Goal: Find specific page/section: Find specific page/section

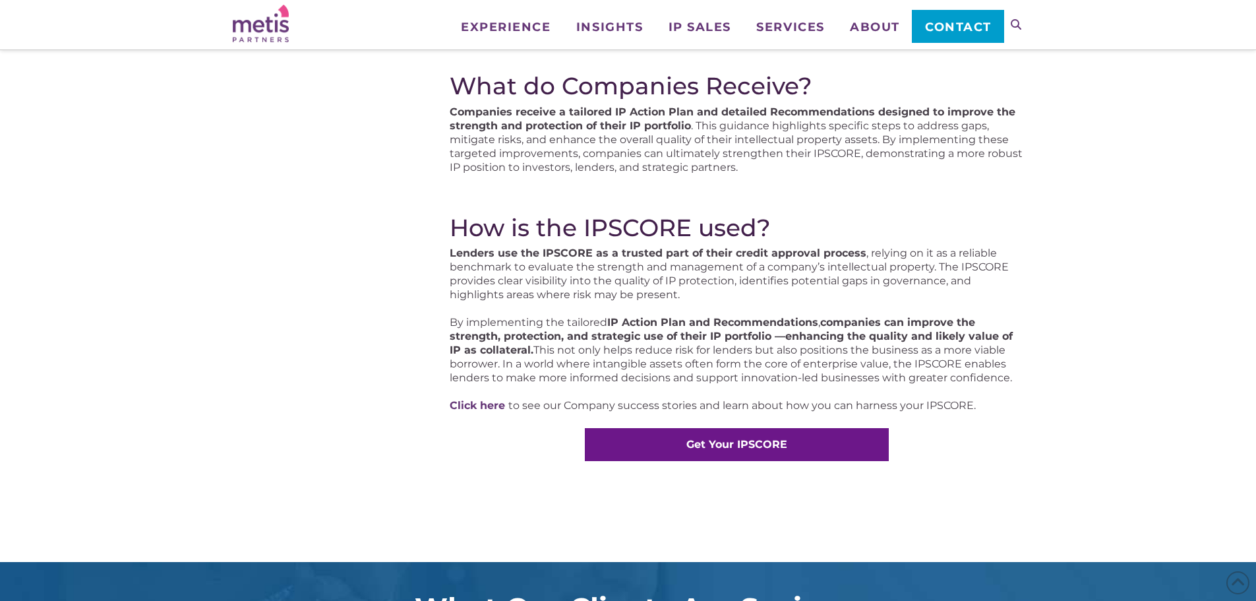
scroll to position [725, 0]
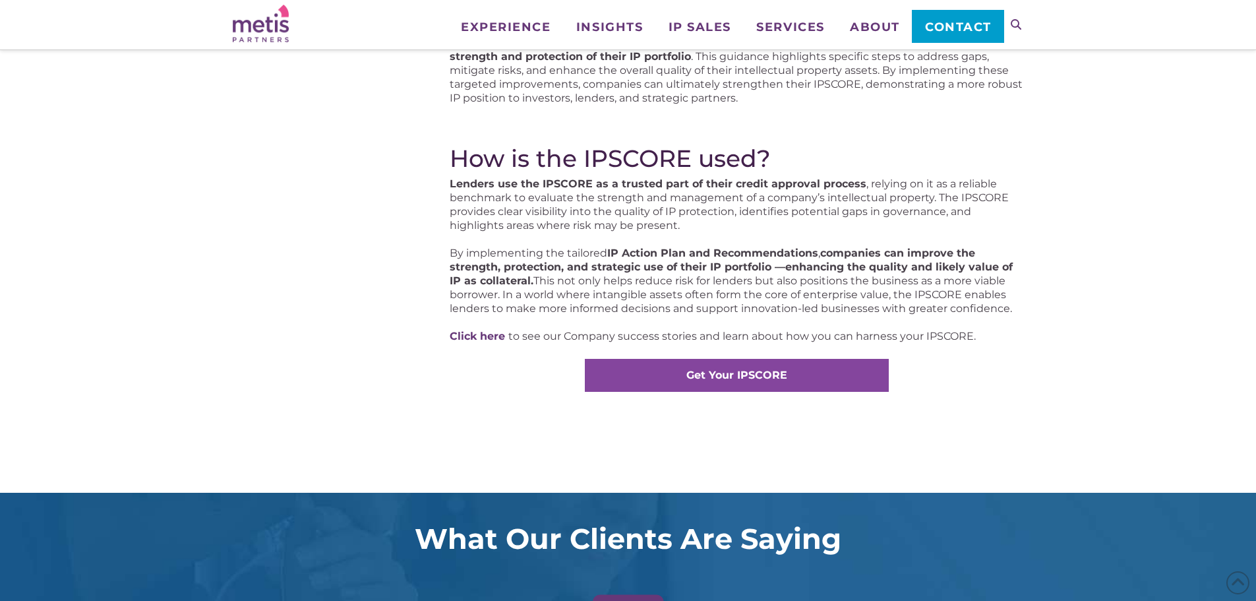
click at [698, 374] on strong "Get Your IPSCORE" at bounding box center [736, 375] width 101 height 13
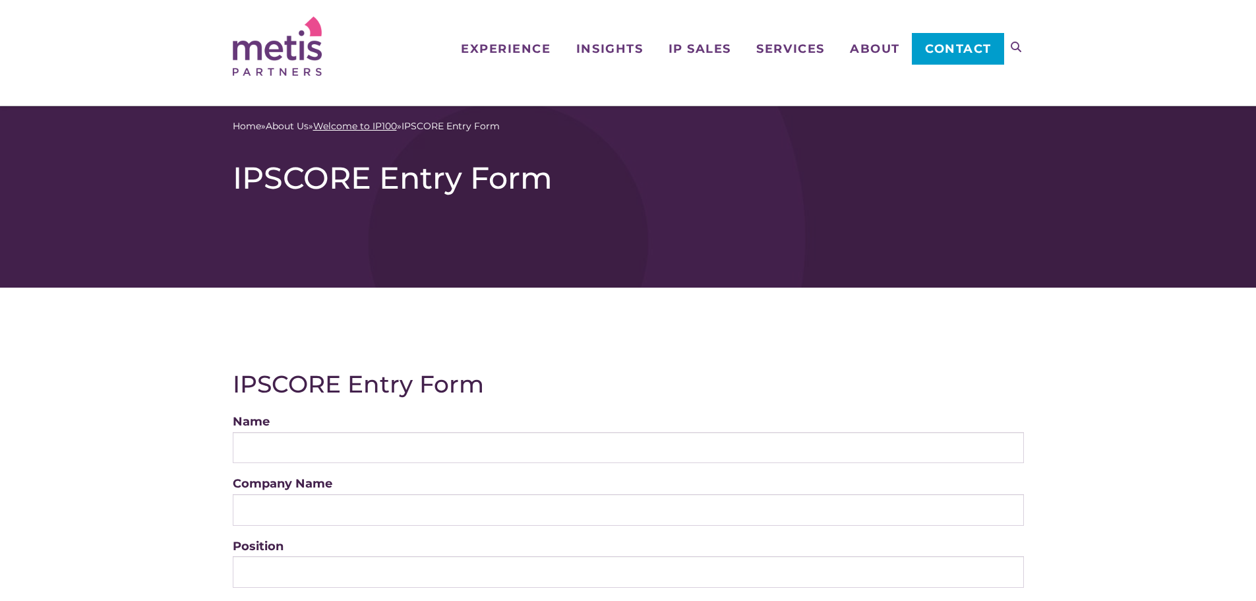
drag, startPoint x: 385, startPoint y: 120, endPoint x: 392, endPoint y: 121, distance: 6.7
click at [385, 120] on link "Welcome to IP100" at bounding box center [355, 126] width 84 height 14
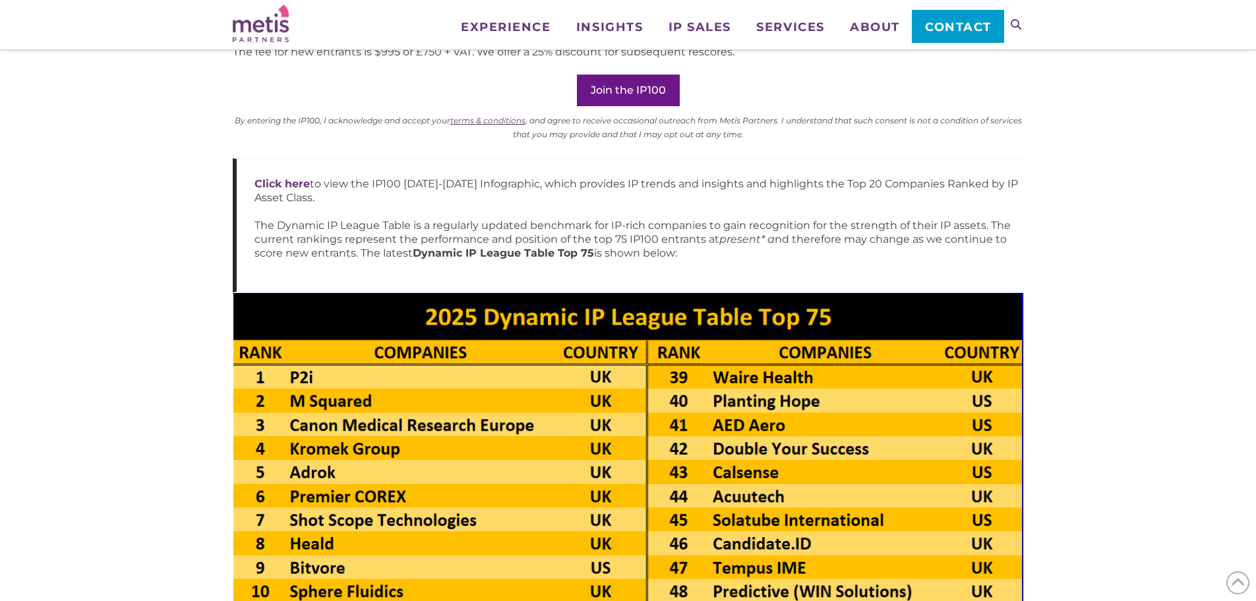
scroll to position [989, 0]
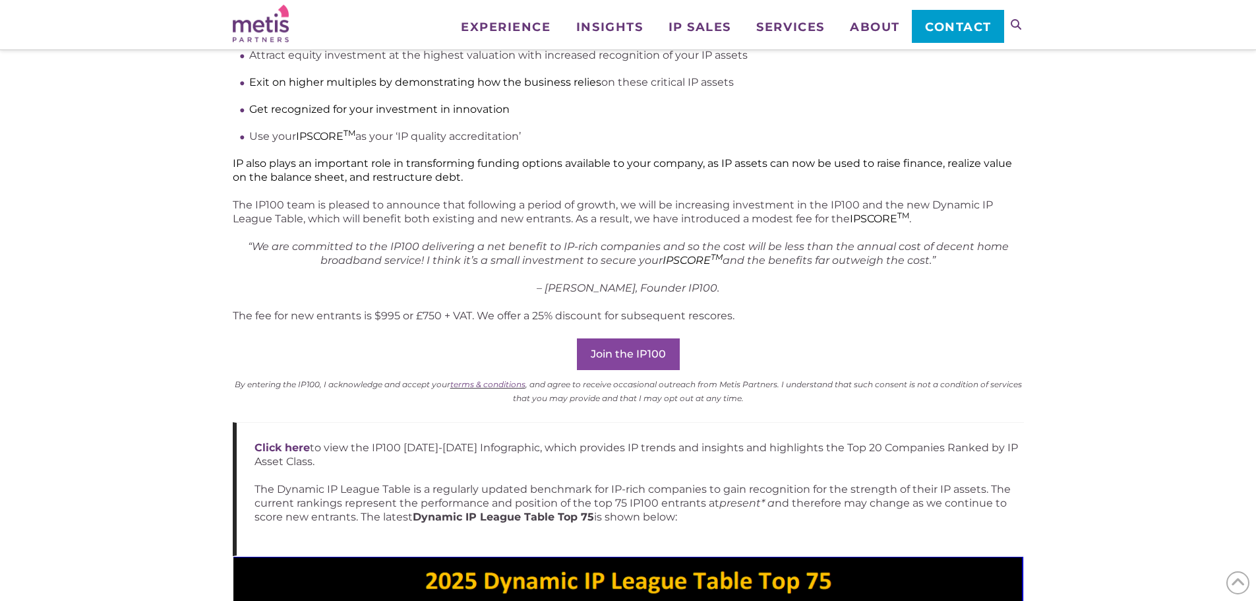
click at [657, 338] on link "Join the IP100" at bounding box center [628, 354] width 103 height 32
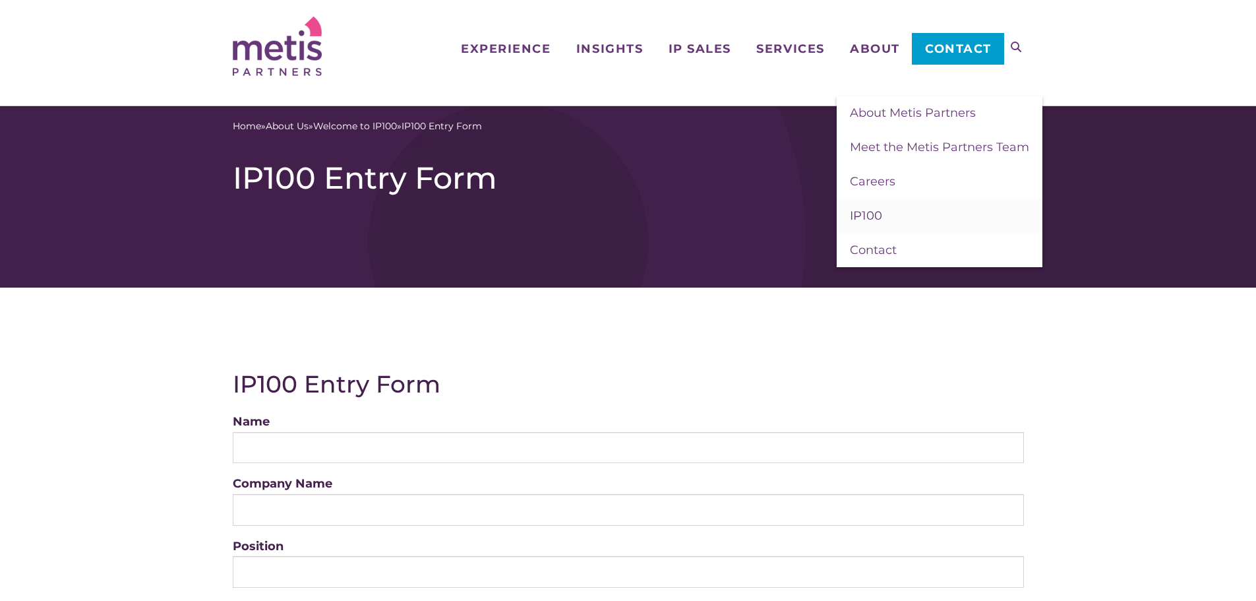
click at [912, 218] on link "IP100" at bounding box center [940, 215] width 206 height 34
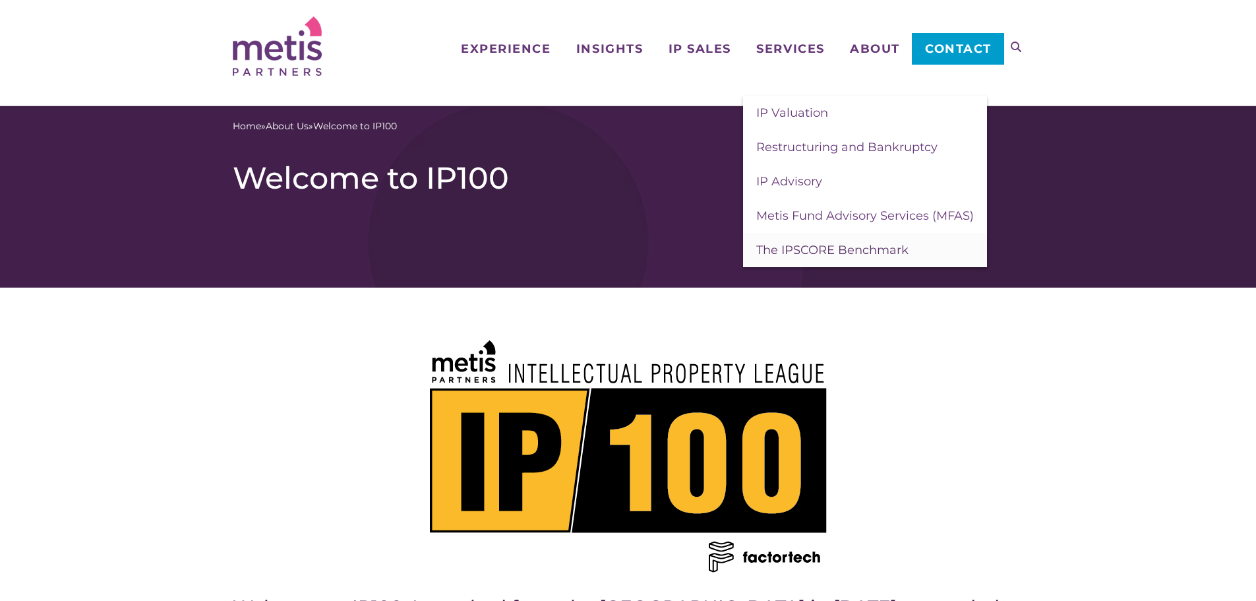
click at [840, 256] on span "The IPSCORE Benchmark" at bounding box center [832, 250] width 152 height 15
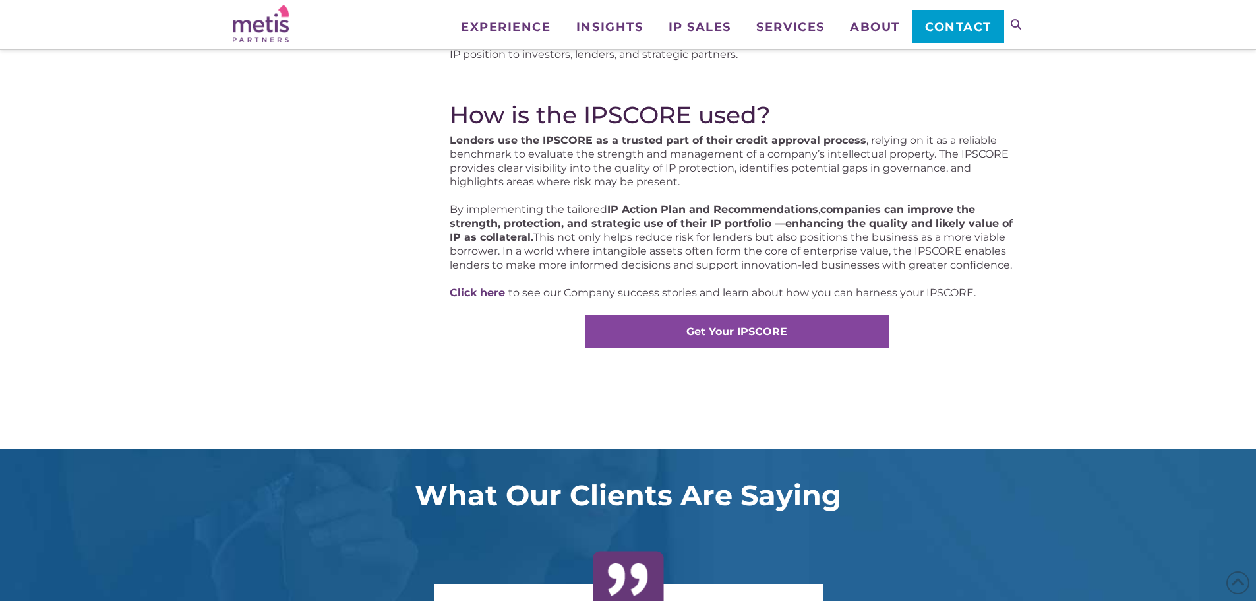
scroll to position [791, 0]
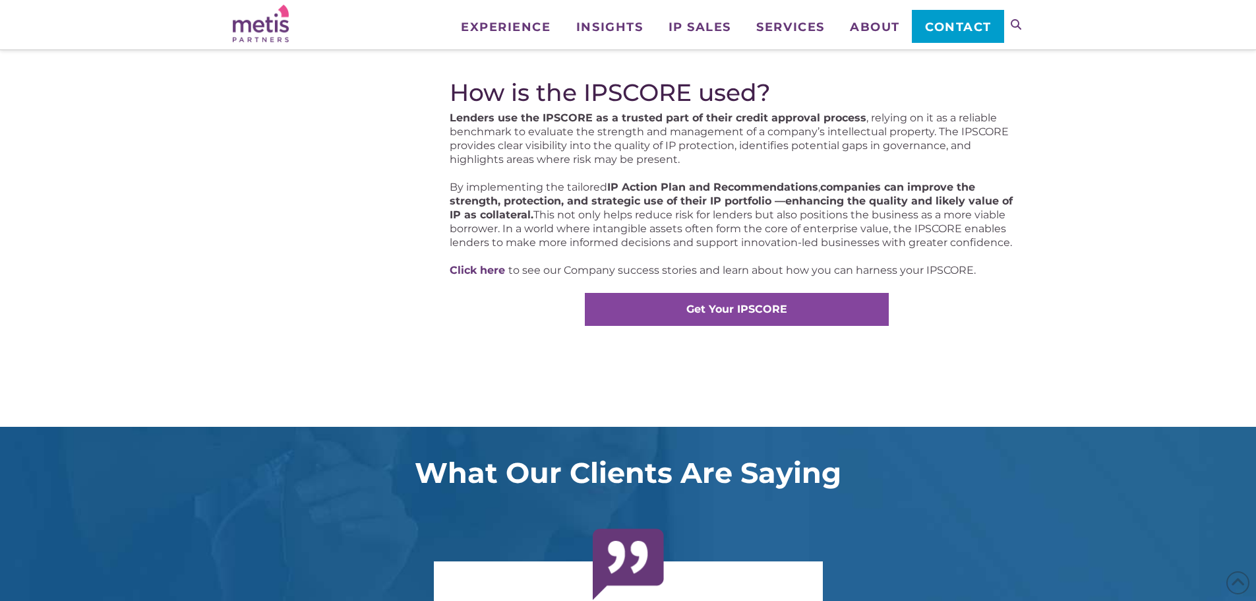
click at [682, 301] on link "Get Your IPSCORE" at bounding box center [737, 309] width 304 height 33
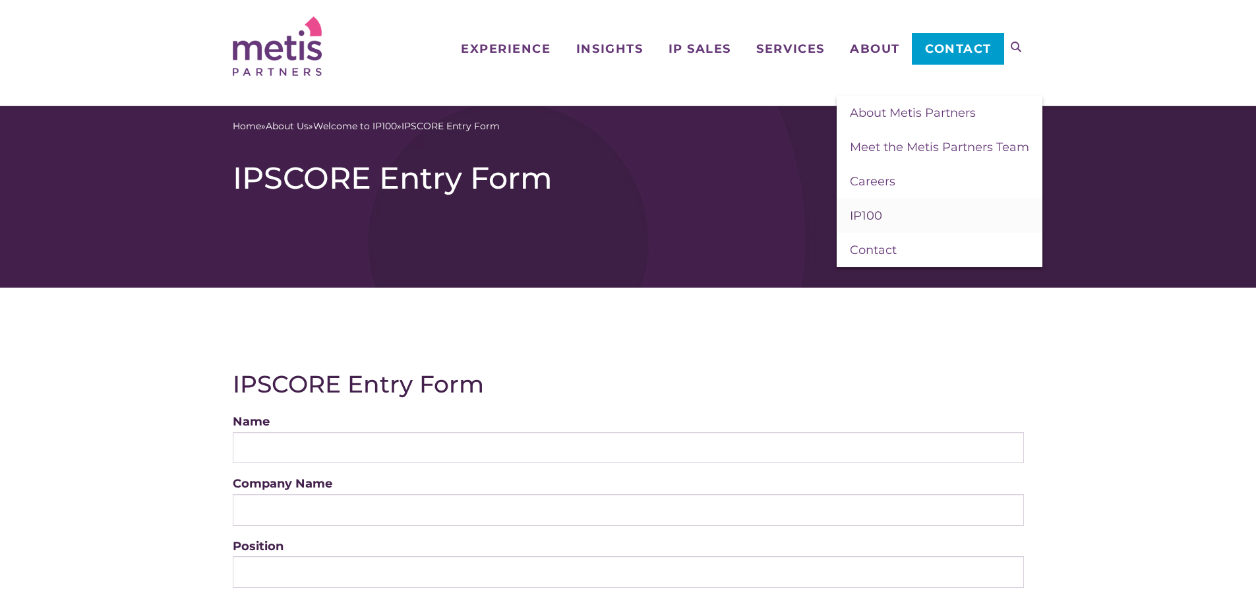
click at [876, 208] on span "IP100" at bounding box center [866, 215] width 32 height 15
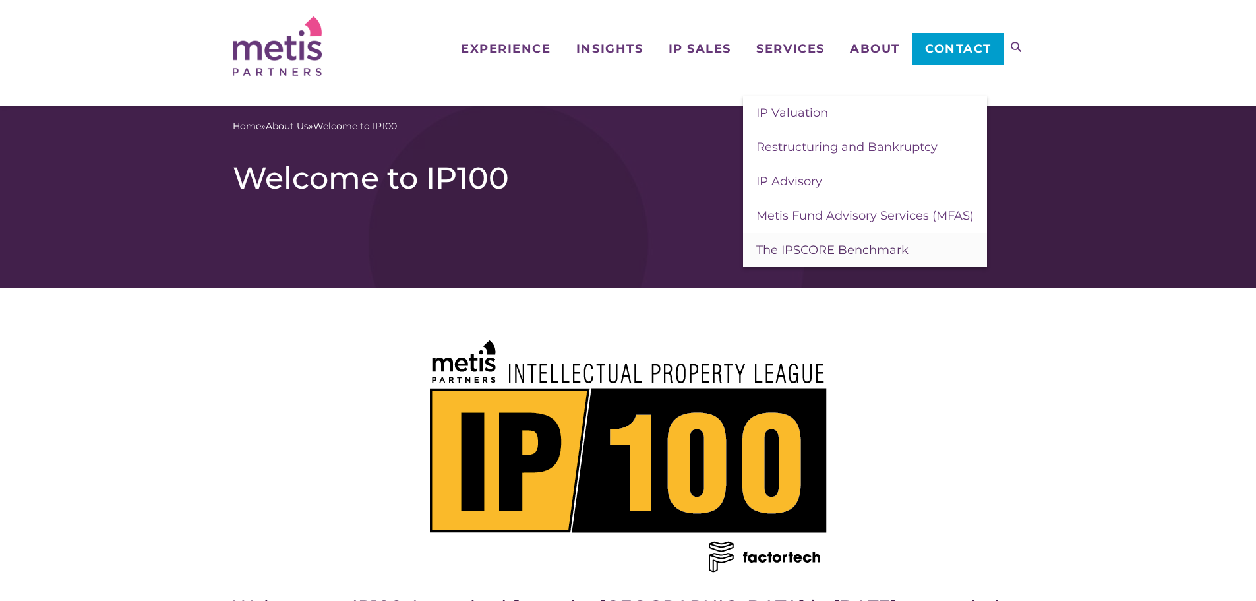
click at [829, 243] on span "The IPSCORE Benchmark" at bounding box center [832, 250] width 152 height 15
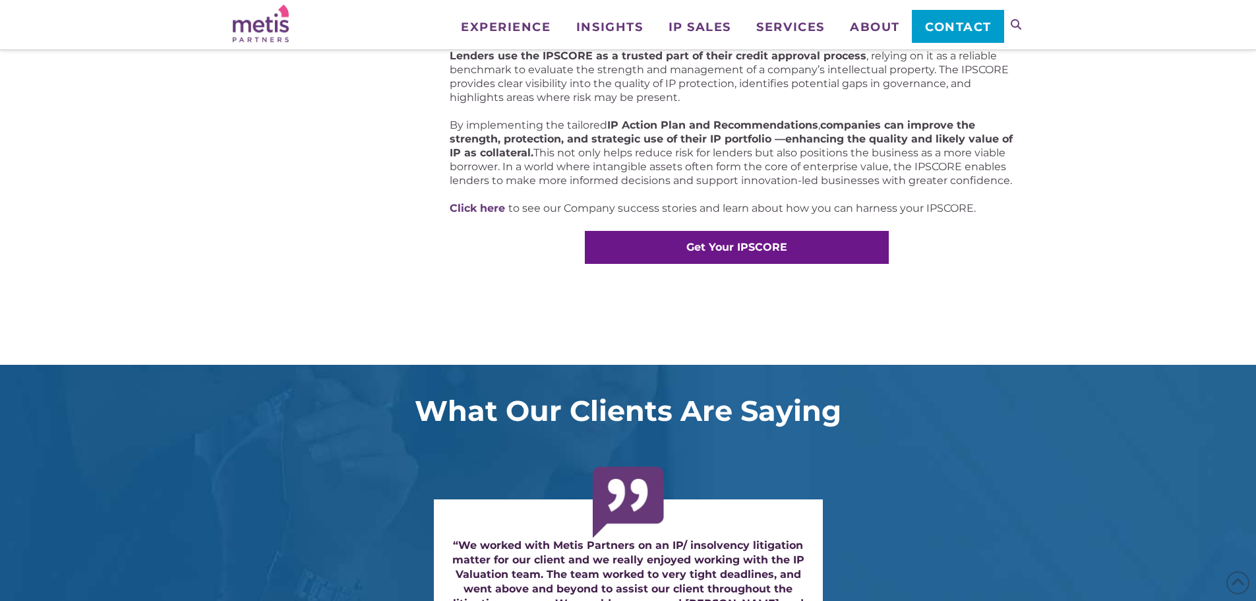
scroll to position [857, 0]
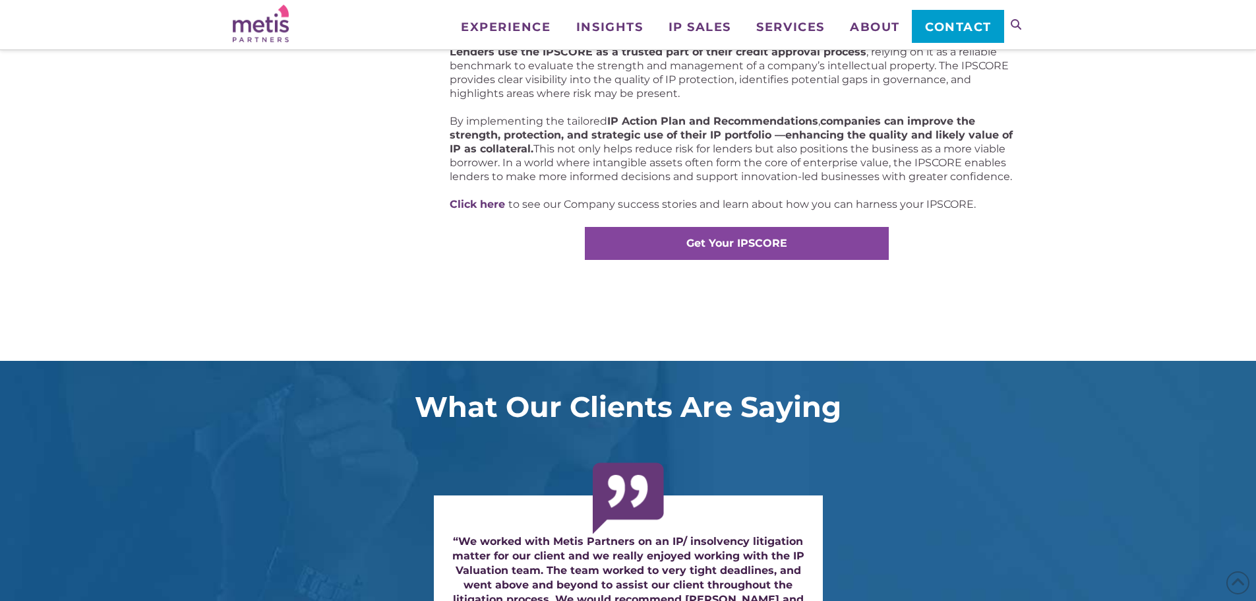
click at [733, 247] on strong "Get Your IPSCORE" at bounding box center [736, 243] width 101 height 13
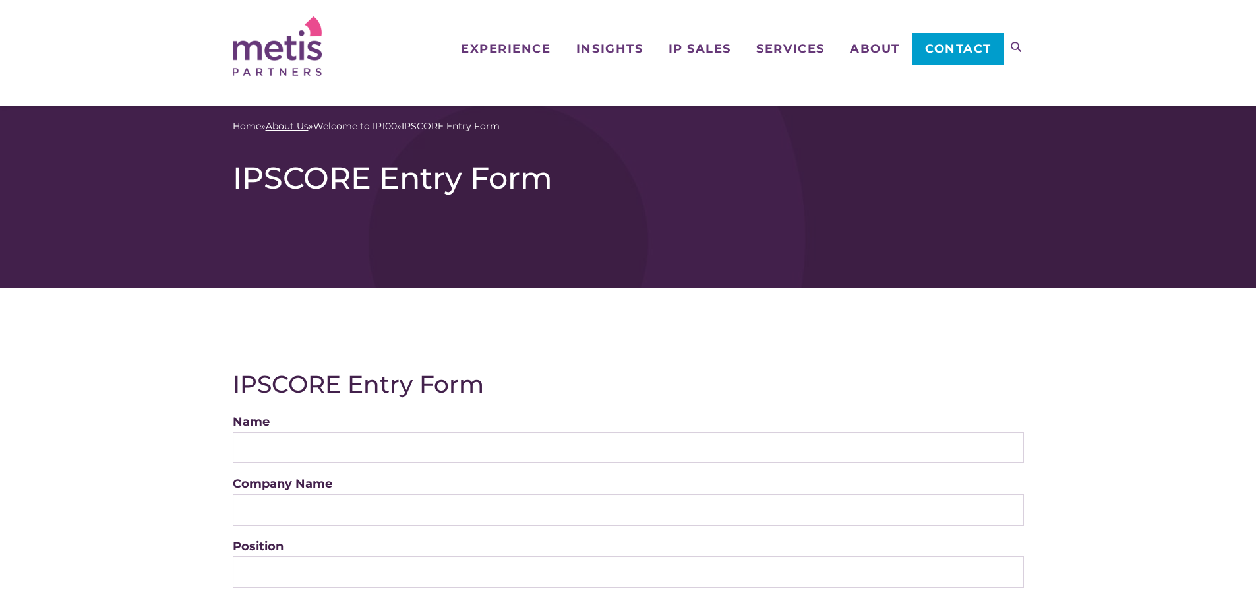
click at [292, 123] on link "About Us" at bounding box center [287, 126] width 43 height 14
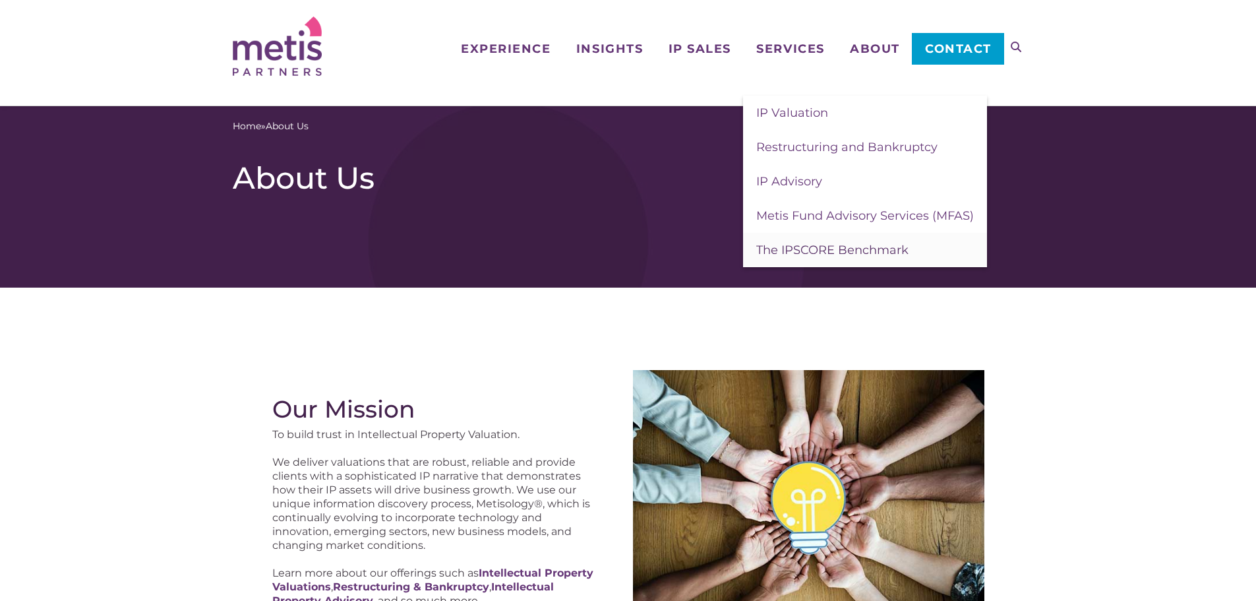
click at [837, 254] on span "The IPSCORE Benchmark" at bounding box center [832, 250] width 152 height 15
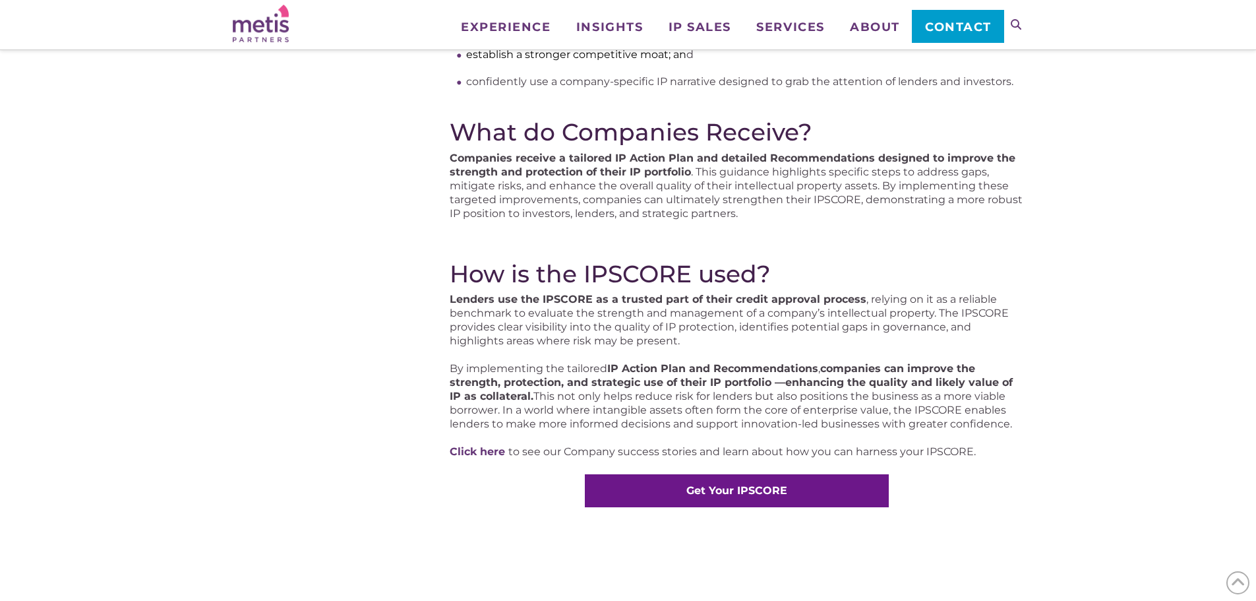
scroll to position [791, 0]
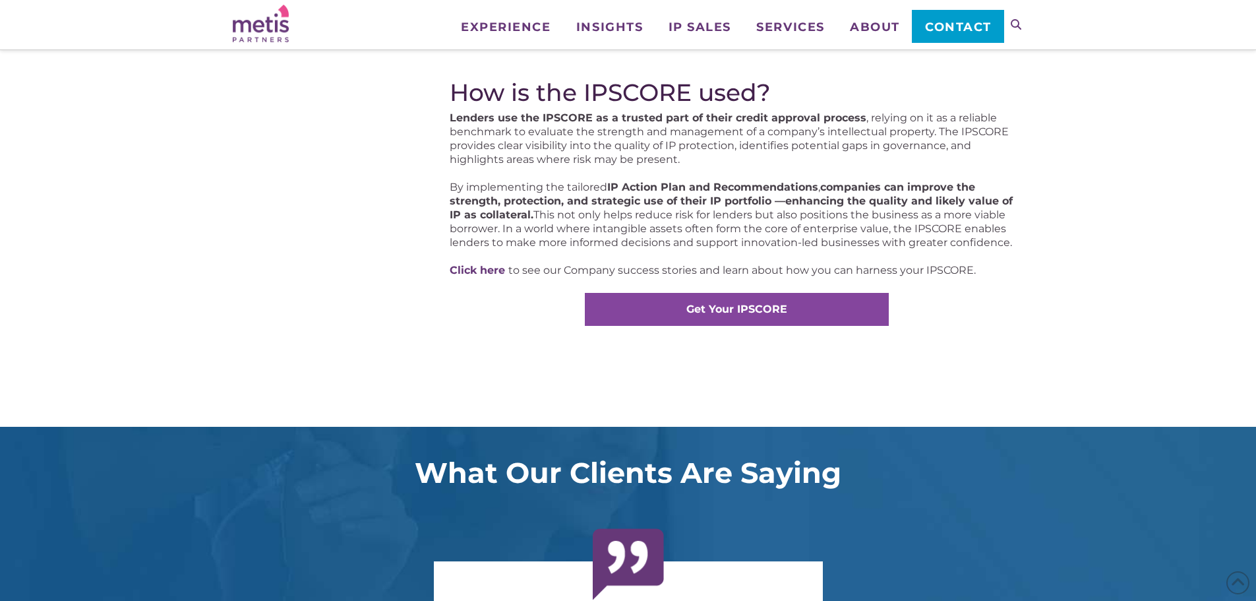
click at [729, 304] on strong "Get Your IPSCORE" at bounding box center [736, 309] width 101 height 13
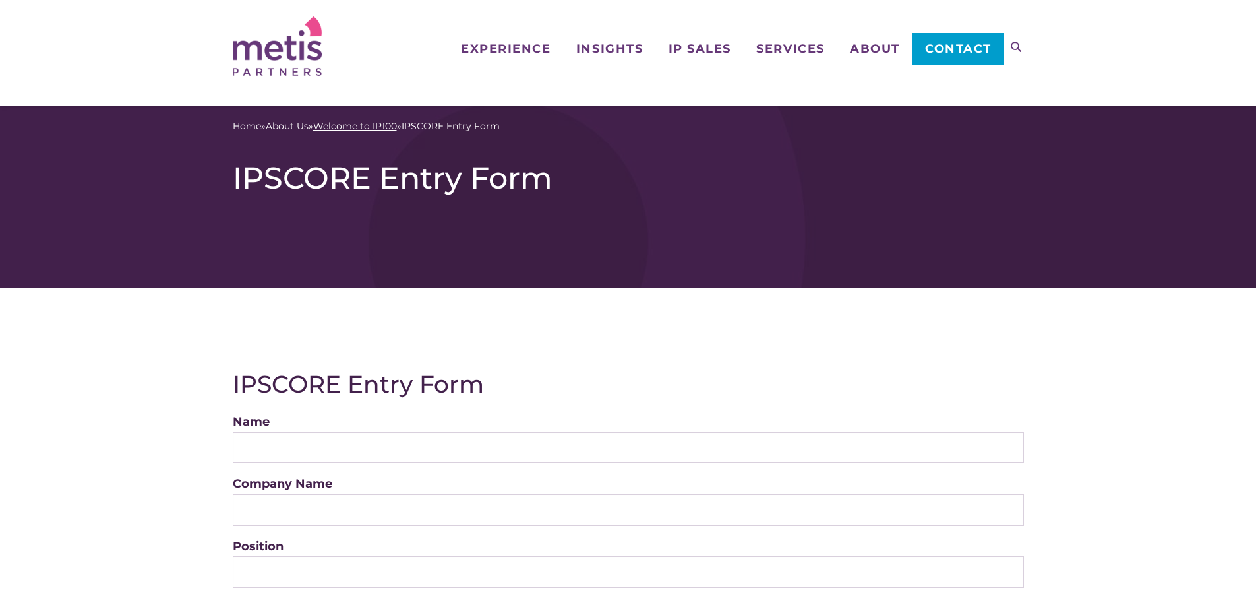
click at [347, 123] on link "Welcome to IP100" at bounding box center [355, 126] width 84 height 14
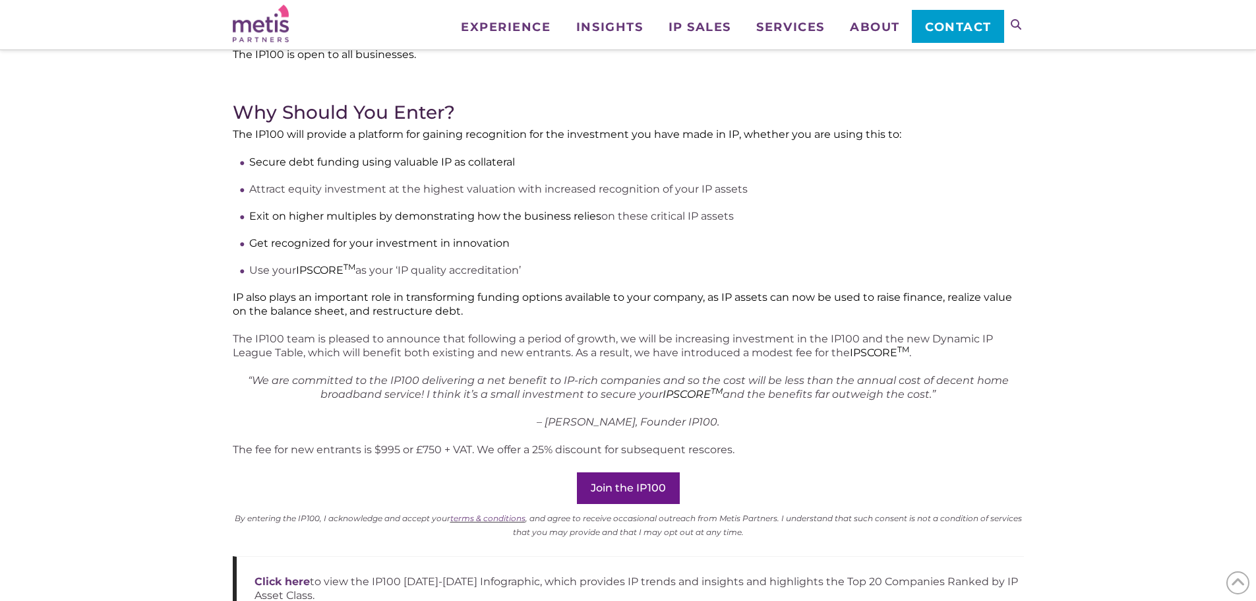
scroll to position [989, 0]
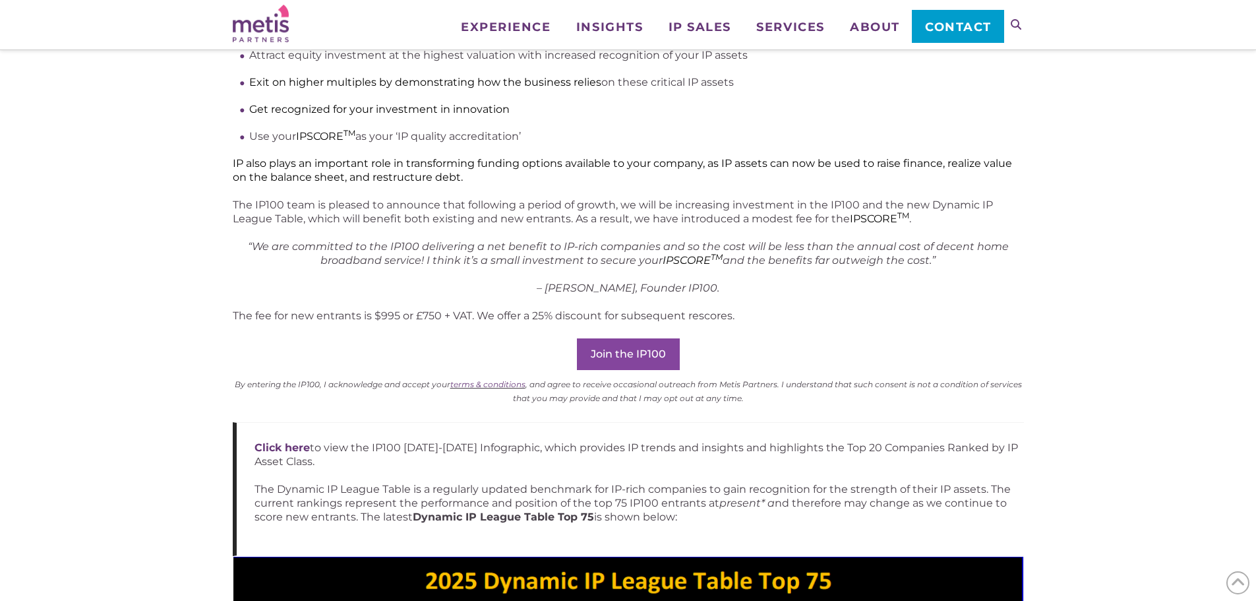
click at [637, 338] on link "Join the IP100" at bounding box center [628, 354] width 103 height 32
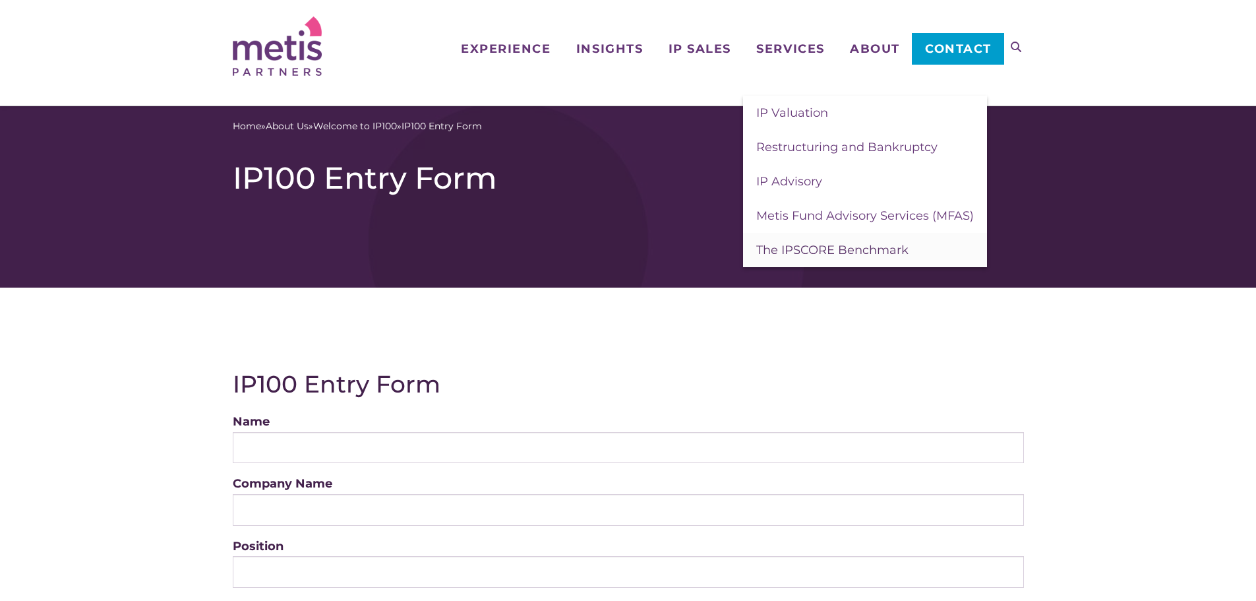
click at [832, 246] on span "The IPSCORE Benchmark" at bounding box center [832, 250] width 152 height 15
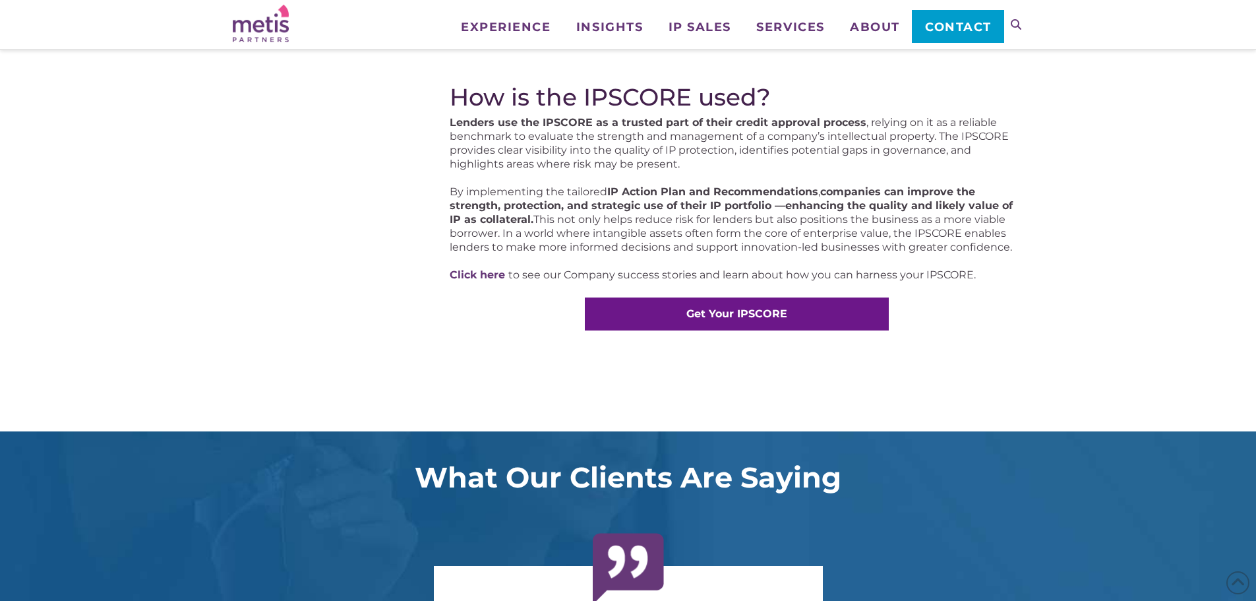
scroll to position [791, 0]
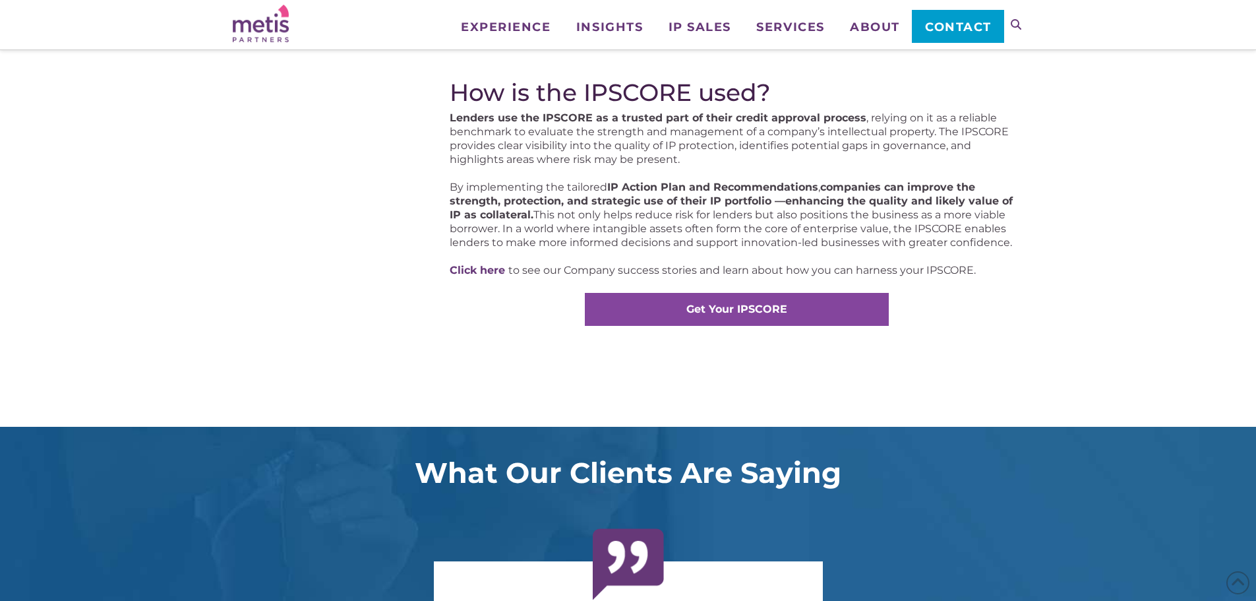
click at [791, 299] on link "Get Your IPSCORE" at bounding box center [737, 309] width 304 height 33
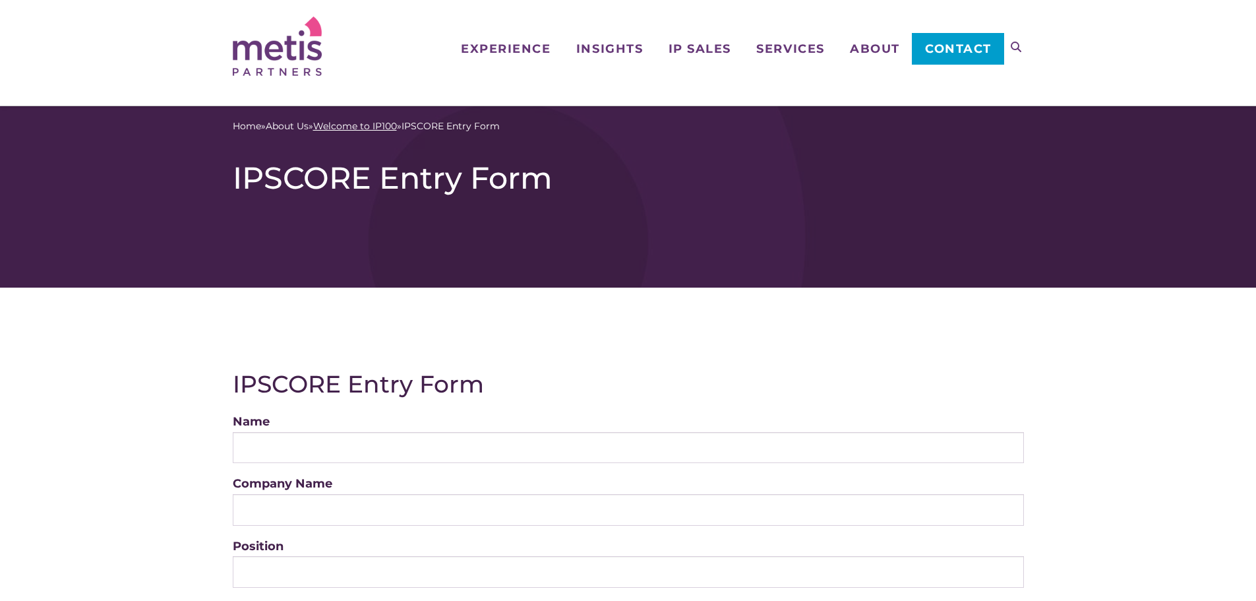
click at [357, 129] on link "Welcome to IP100" at bounding box center [355, 126] width 84 height 14
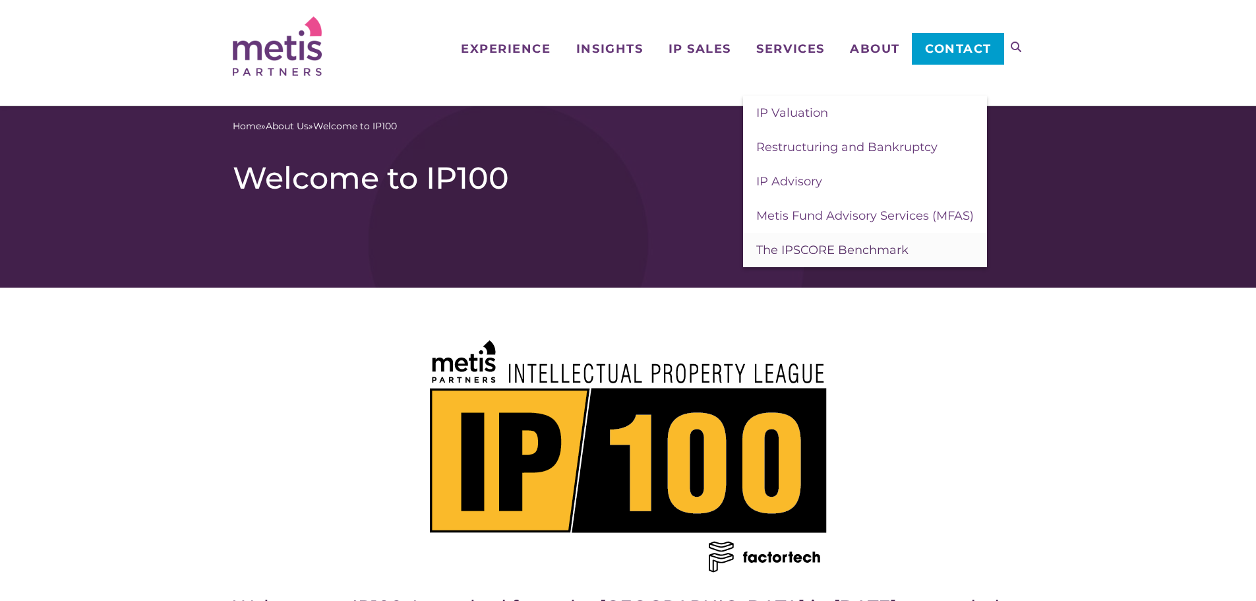
click at [839, 251] on span "The IPSCORE Benchmark" at bounding box center [832, 250] width 152 height 15
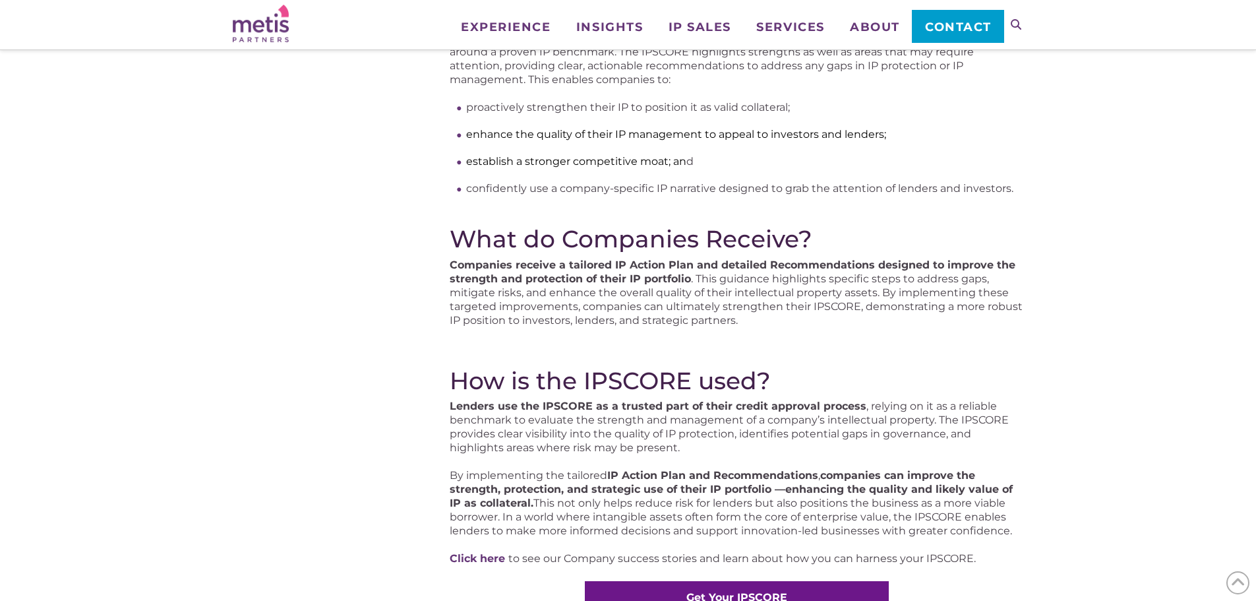
scroll to position [659, 0]
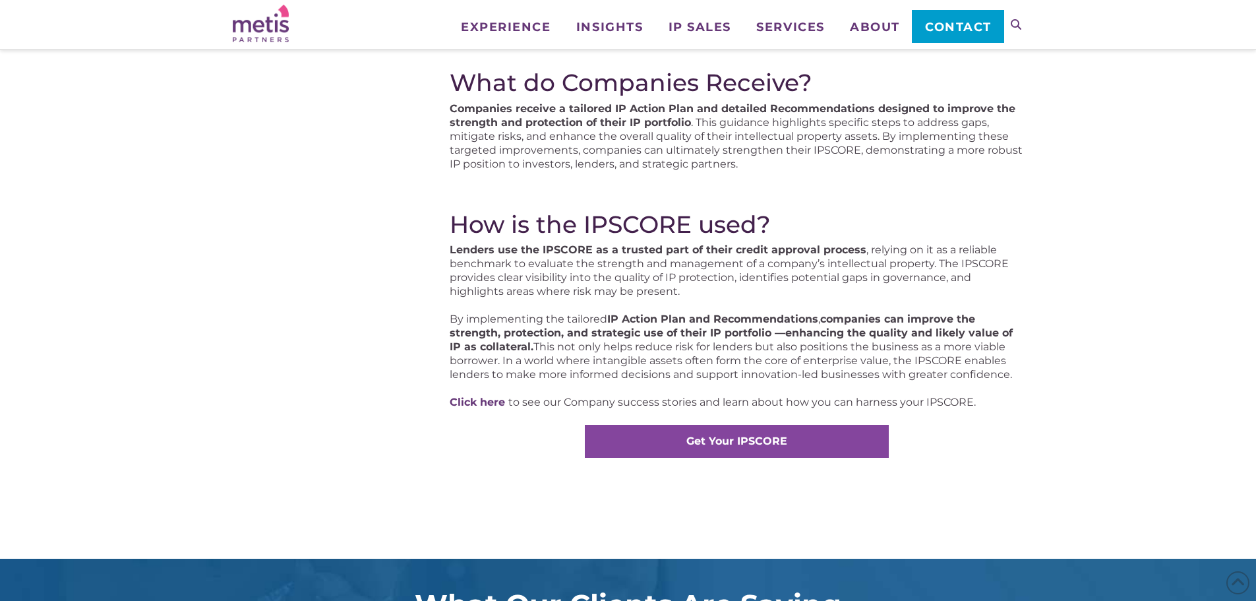
click at [703, 436] on strong "Get Your IPSCORE" at bounding box center [736, 440] width 101 height 13
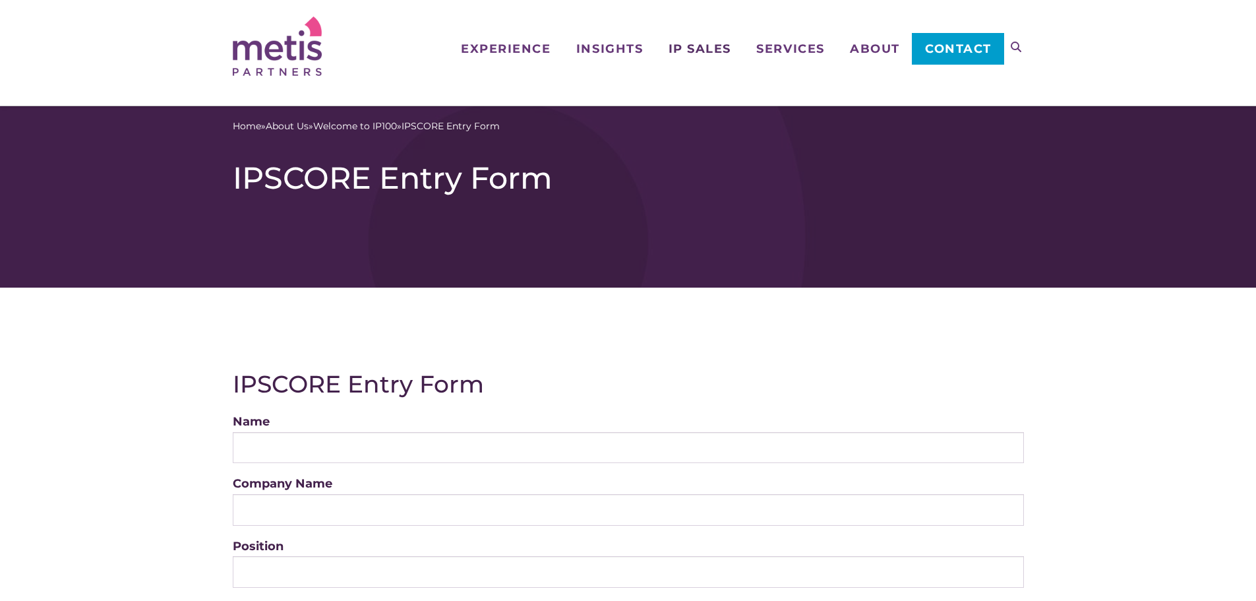
click at [724, 43] on span "IP Sales" at bounding box center [700, 49] width 63 height 12
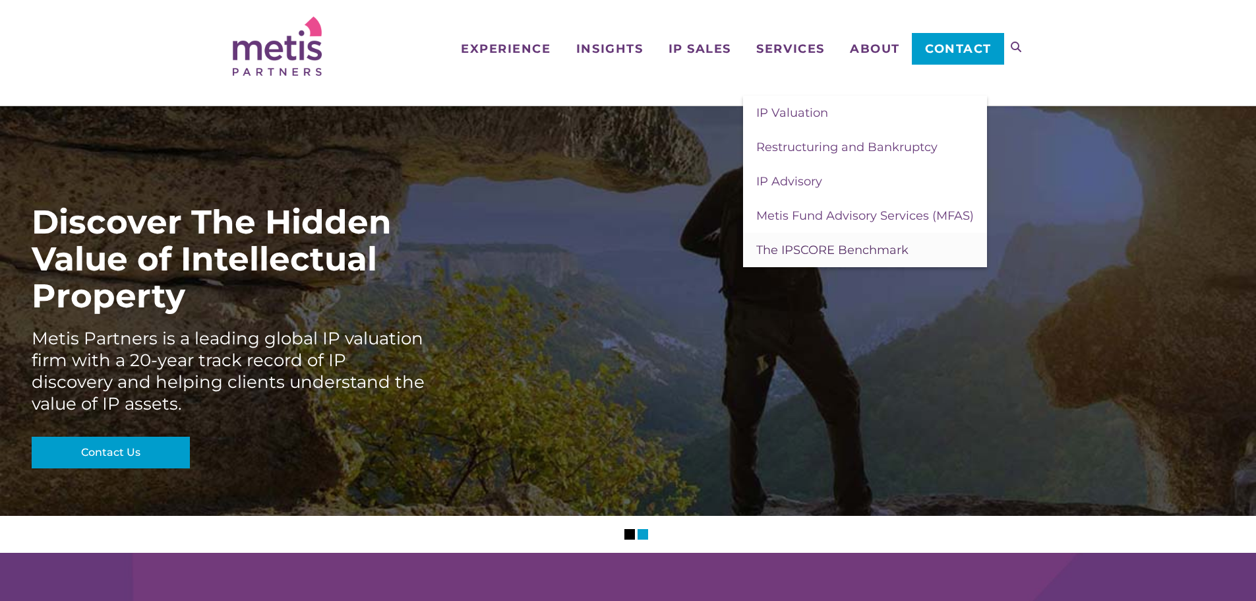
click at [860, 249] on span "The IPSCORE Benchmark" at bounding box center [832, 250] width 152 height 15
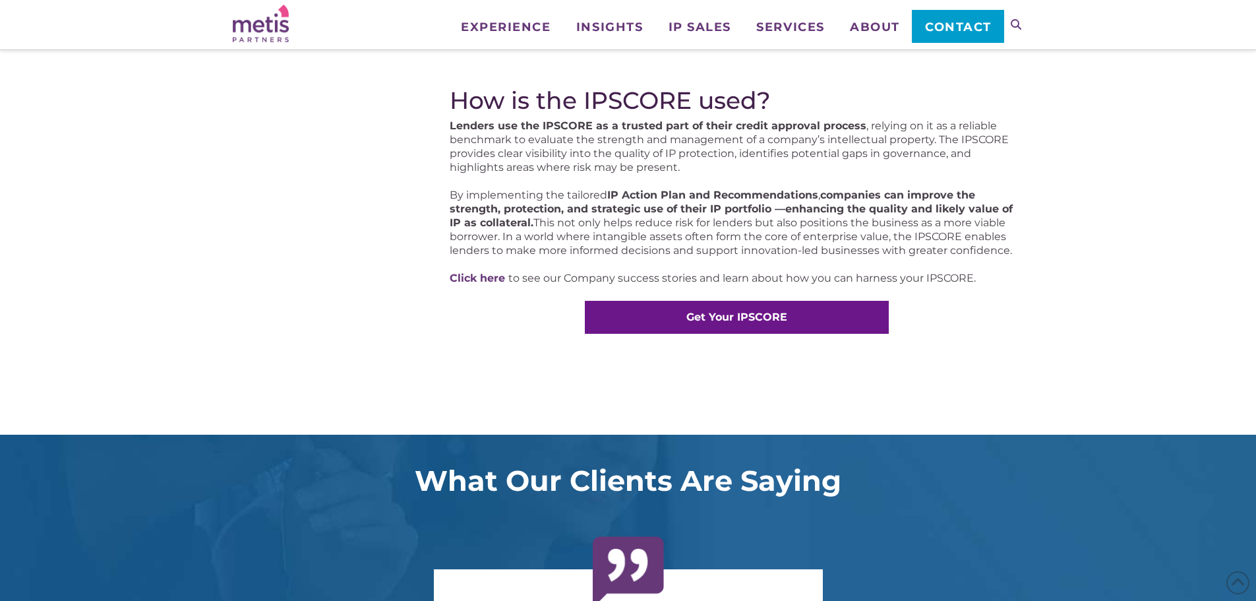
scroll to position [791, 0]
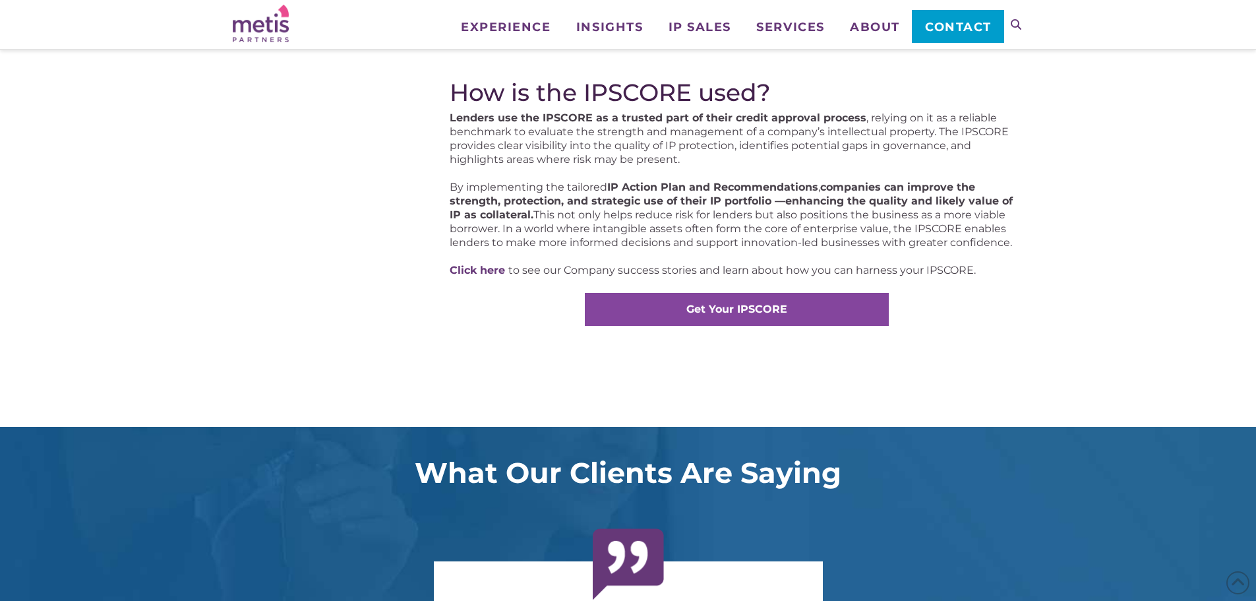
click at [748, 310] on strong "Get Your IPSCORE" at bounding box center [736, 309] width 101 height 13
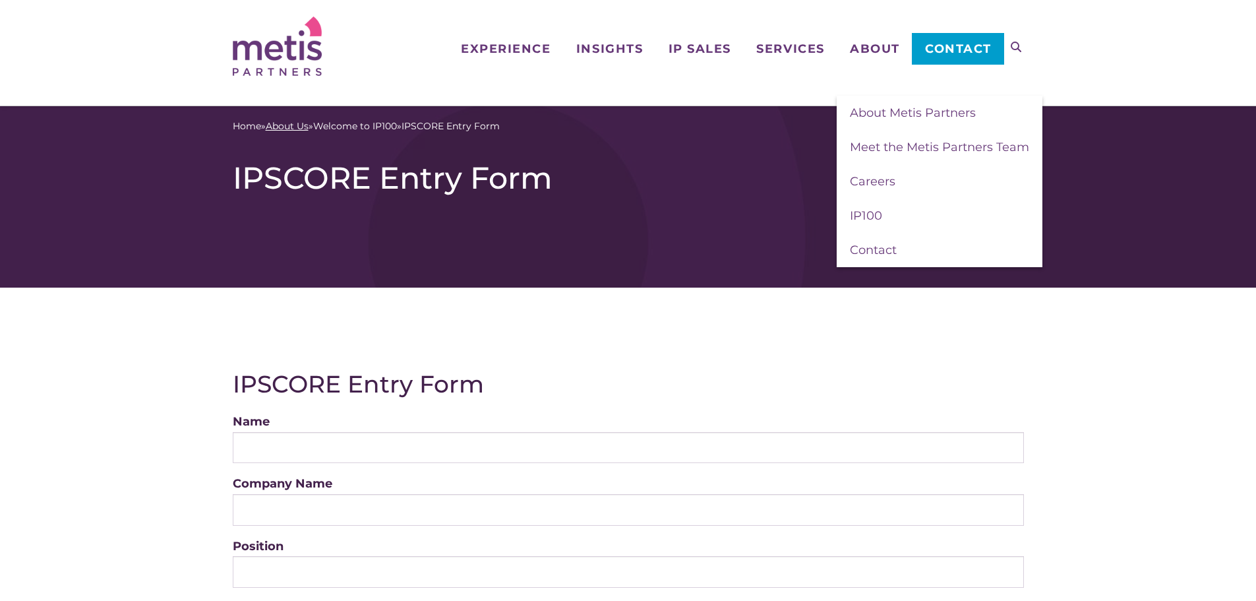
click at [290, 125] on link "About Us" at bounding box center [287, 126] width 43 height 14
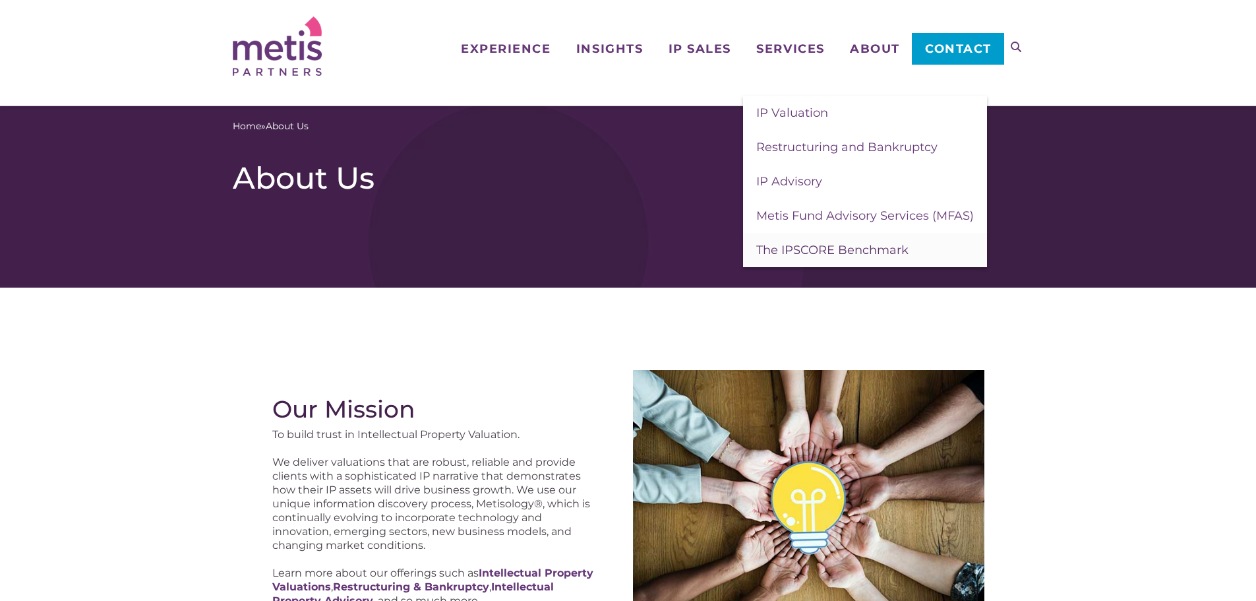
click at [865, 241] on link "The IPSCORE Benchmark" at bounding box center [865, 250] width 244 height 34
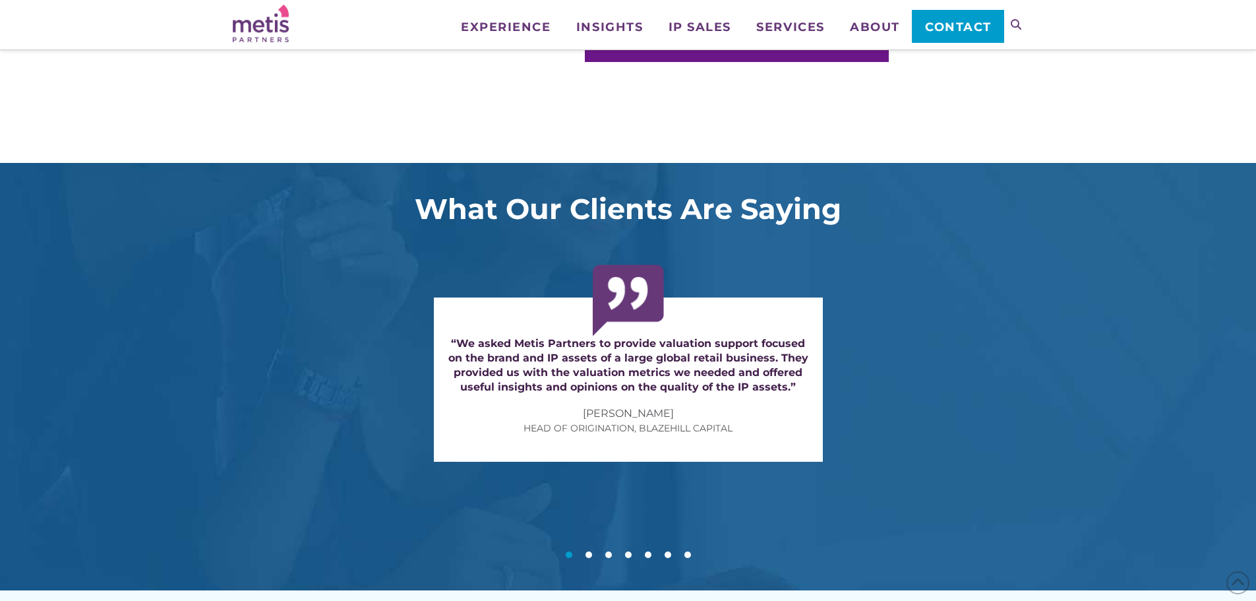
scroll to position [791, 0]
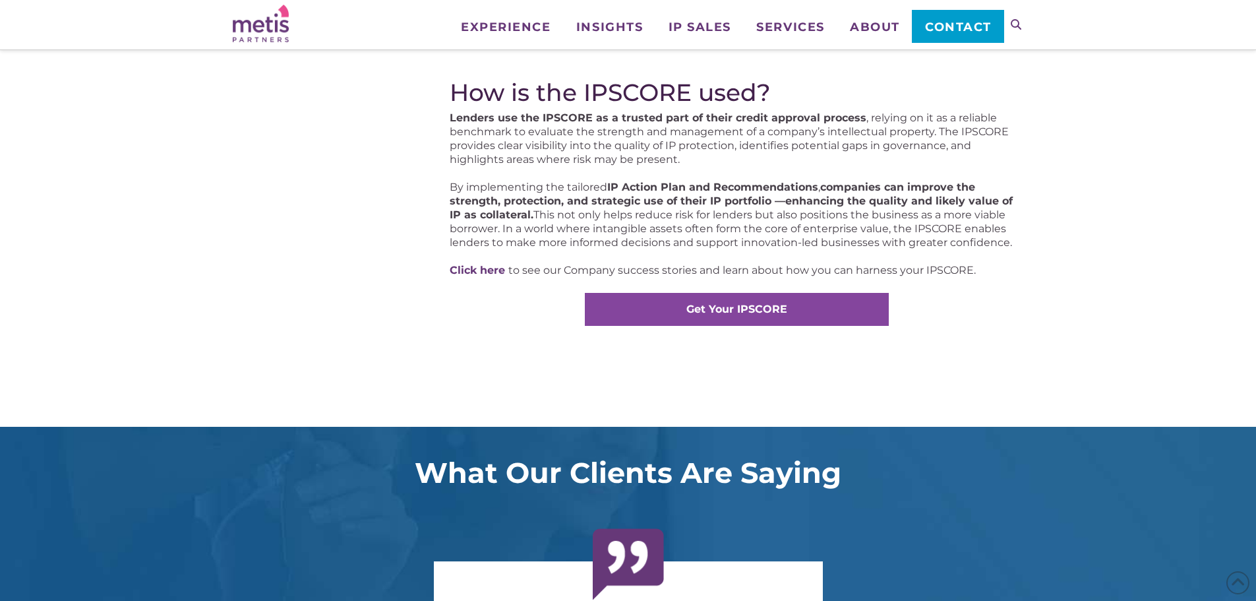
click at [760, 309] on strong "Get Your IPSCORE" at bounding box center [736, 309] width 101 height 13
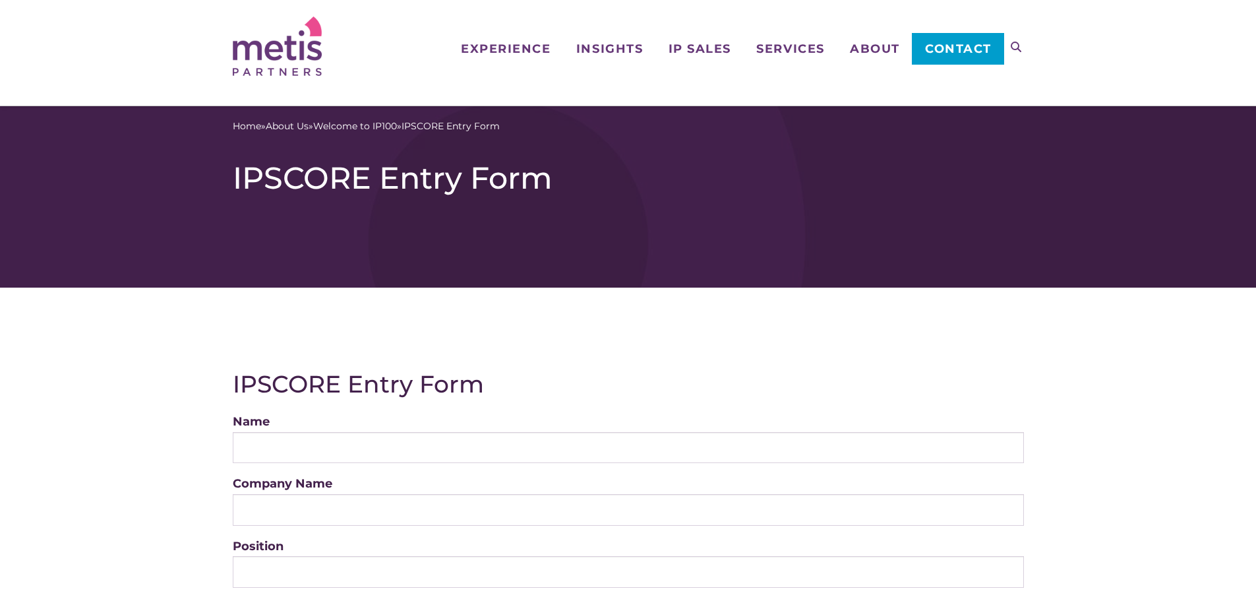
click at [299, 40] on img at bounding box center [277, 45] width 89 height 59
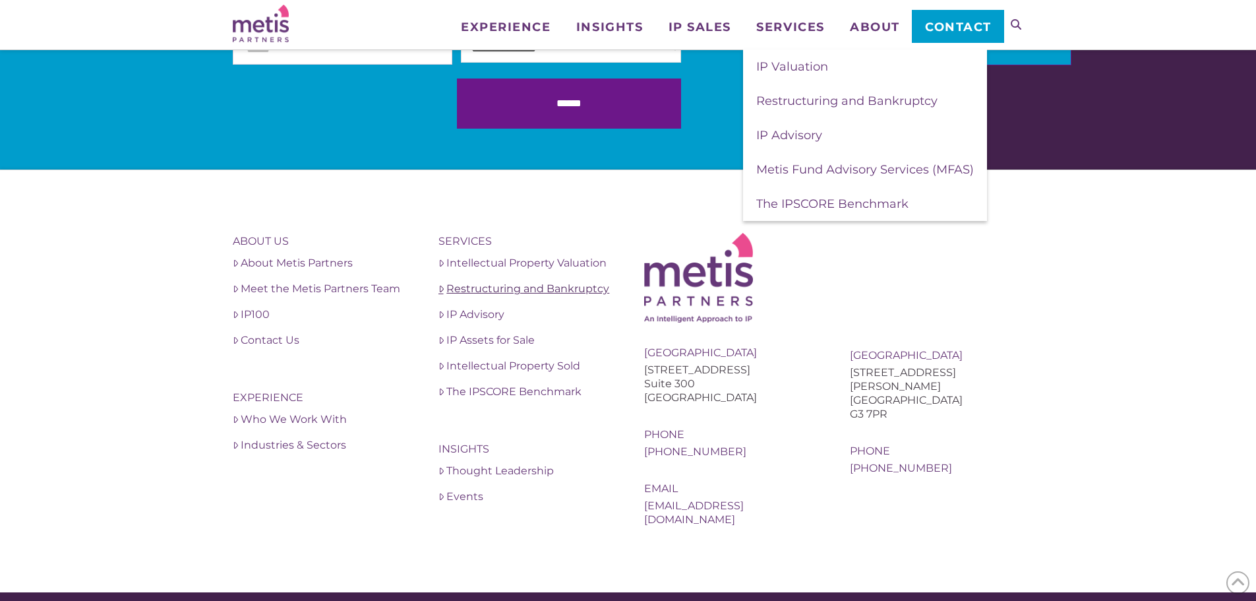
scroll to position [4570, 0]
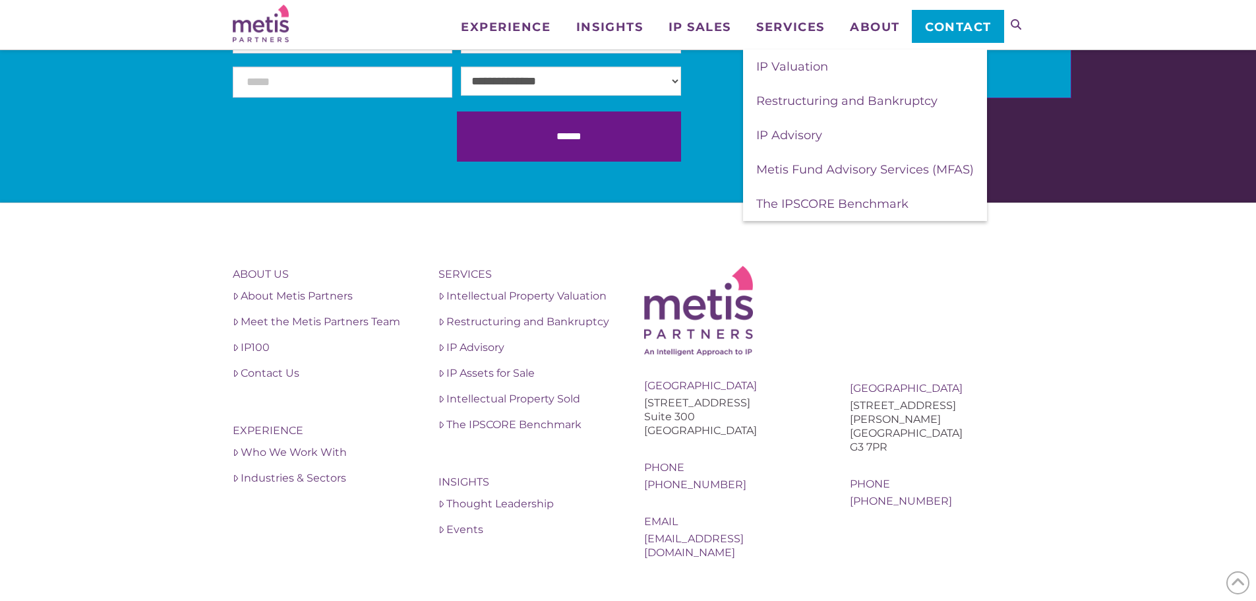
drag, startPoint x: 529, startPoint y: 429, endPoint x: 564, endPoint y: 415, distance: 38.2
click at [529, 429] on link "The IPSCORE Benchmark" at bounding box center [525, 425] width 174 height 16
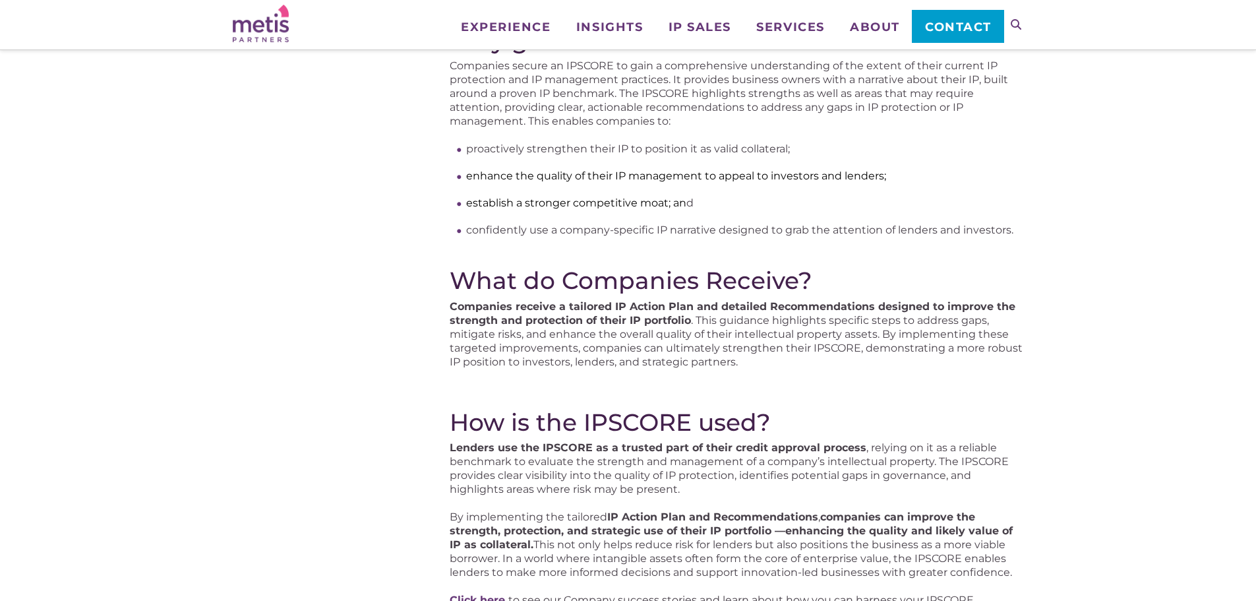
scroll to position [462, 0]
click at [711, 299] on p "Companies receive a tailored IP Action Plan and detailed Recommendations design…" at bounding box center [737, 333] width 574 height 69
click at [612, 323] on strong "Companies receive a tailored IP Action Plan and detailed Recommendations design…" at bounding box center [733, 313] width 566 height 26
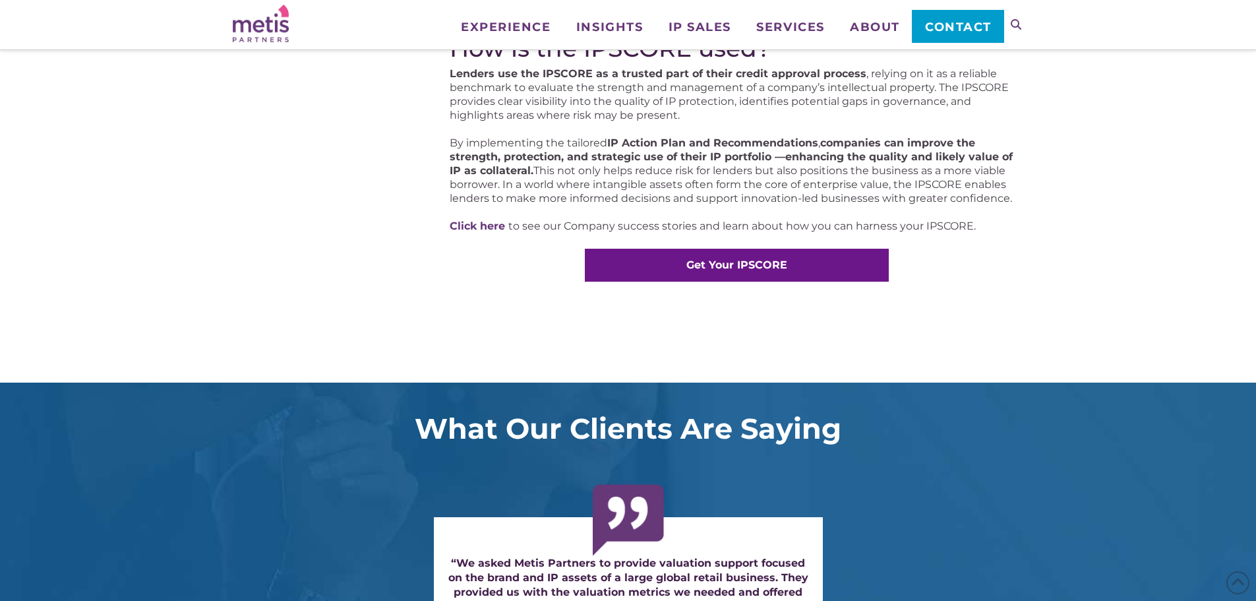
scroll to position [857, 0]
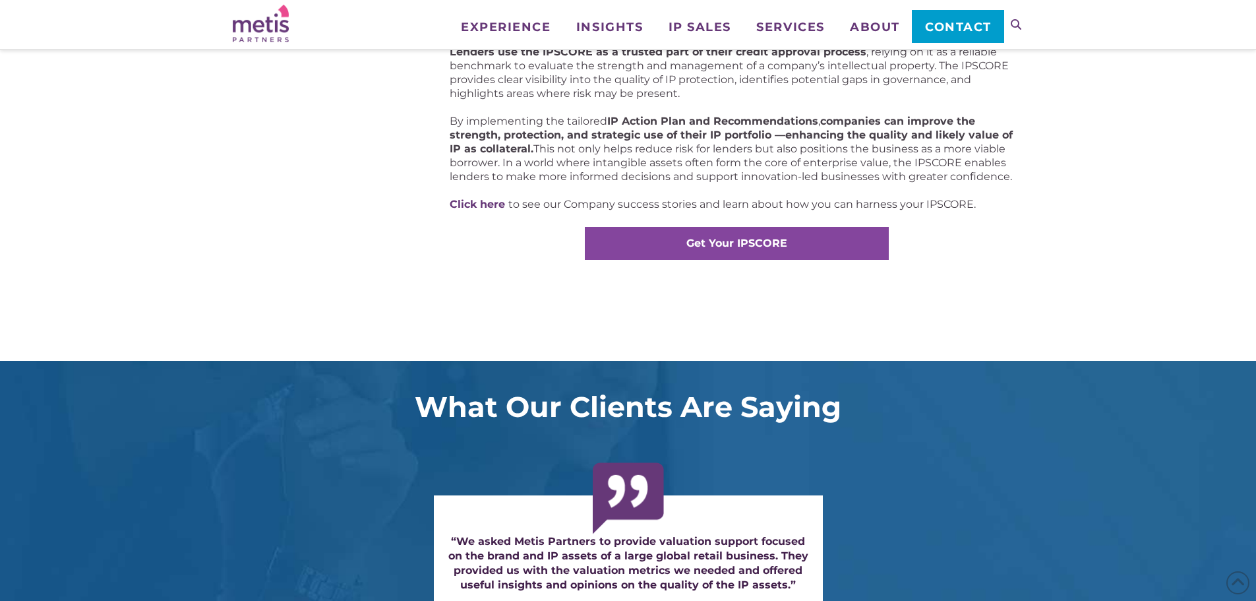
click at [777, 236] on link "Get Your IPSCORE" at bounding box center [737, 243] width 304 height 33
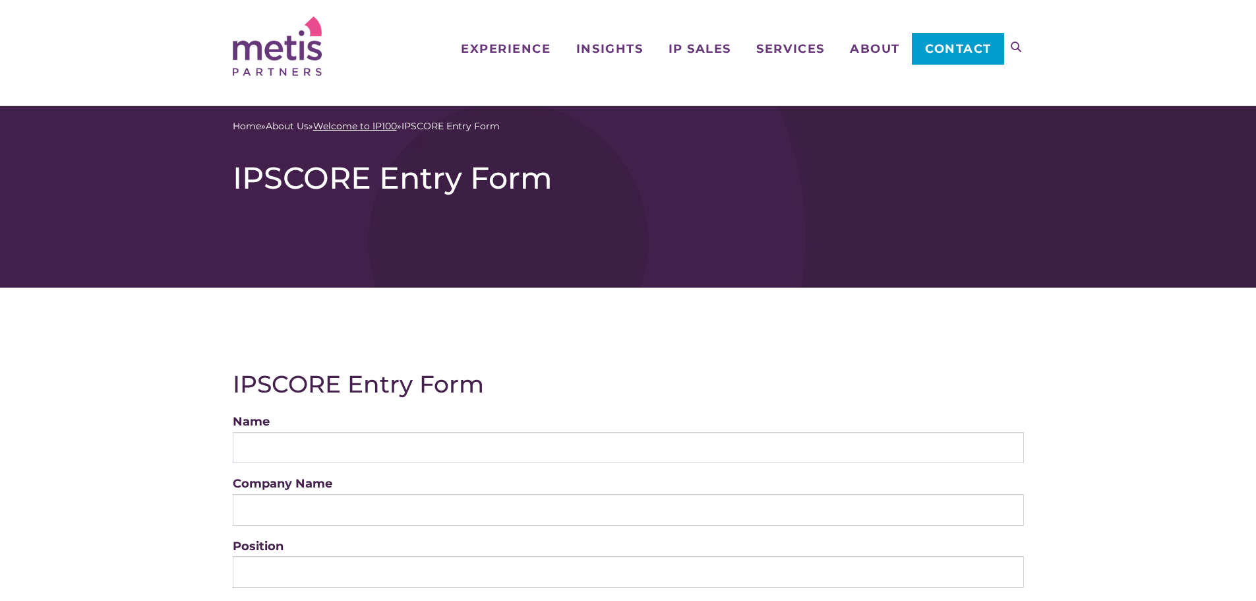
click at [382, 124] on link "Welcome to IP100" at bounding box center [355, 126] width 84 height 14
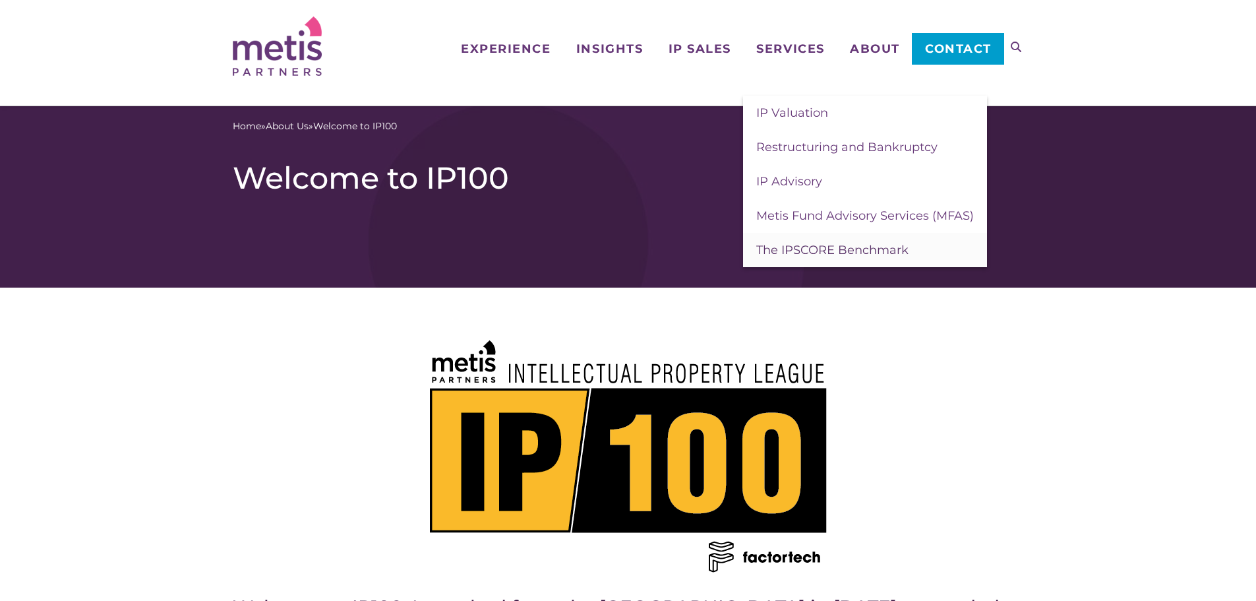
click at [869, 245] on span "The IPSCORE Benchmark" at bounding box center [832, 250] width 152 height 15
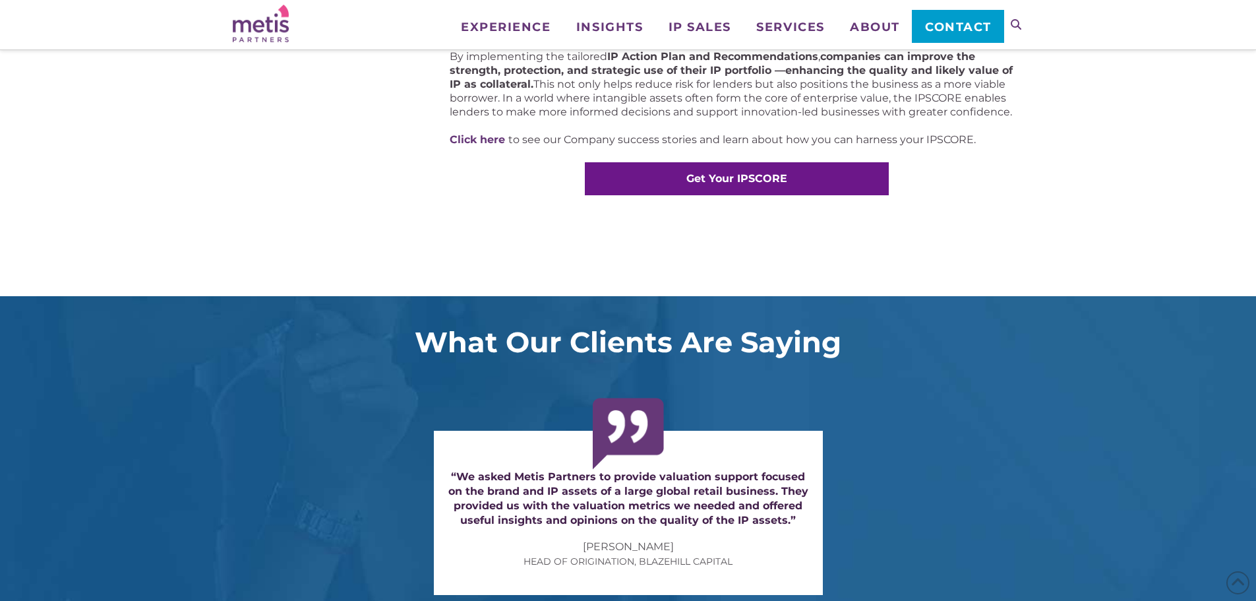
scroll to position [923, 0]
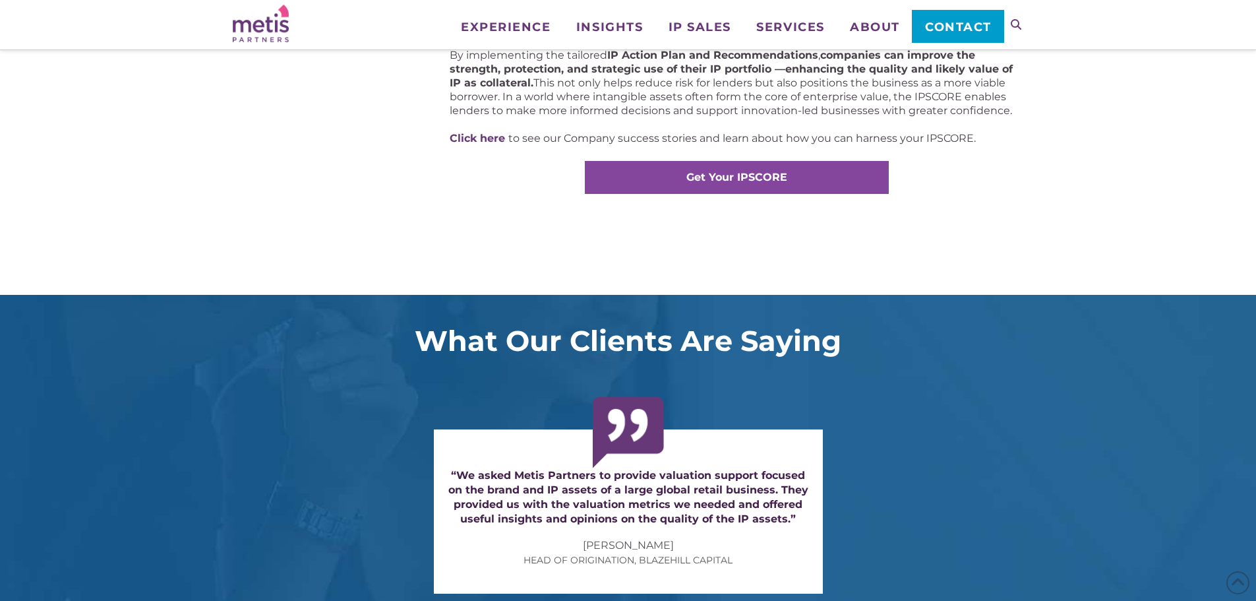
click at [731, 175] on strong "Get Your IPSCORE" at bounding box center [736, 177] width 101 height 13
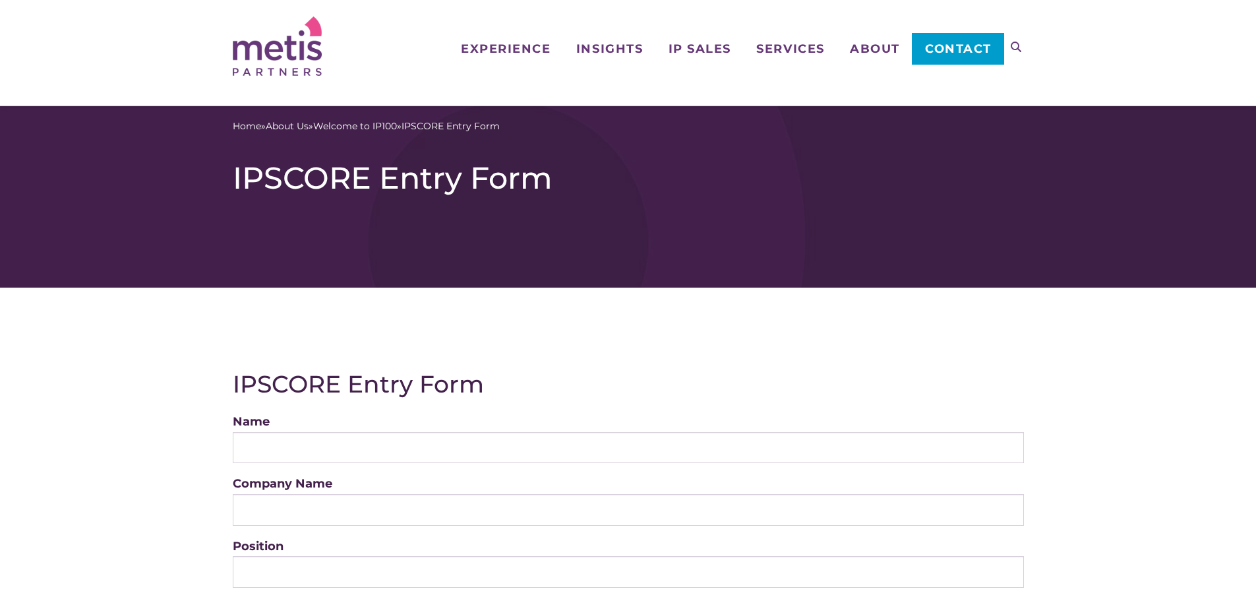
click at [1018, 43] on icon at bounding box center [1016, 47] width 11 height 11
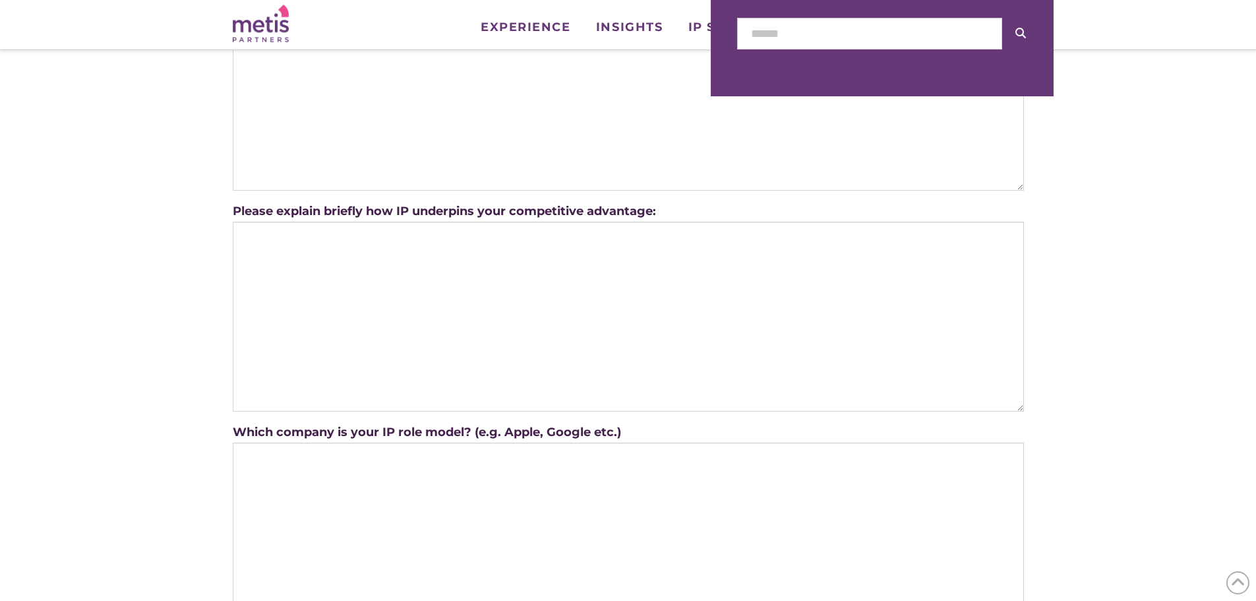
scroll to position [1051, 0]
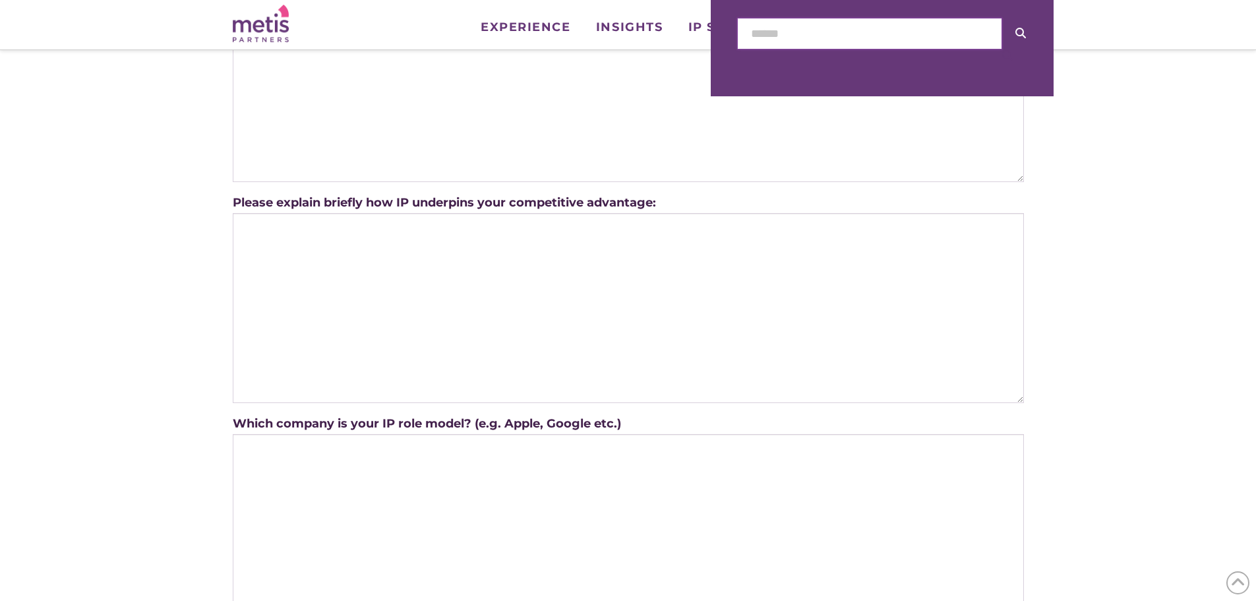
click at [889, 23] on input "text" at bounding box center [869, 34] width 265 height 32
type input "**********"
click at [1002, 18] on button at bounding box center [1020, 33] width 37 height 31
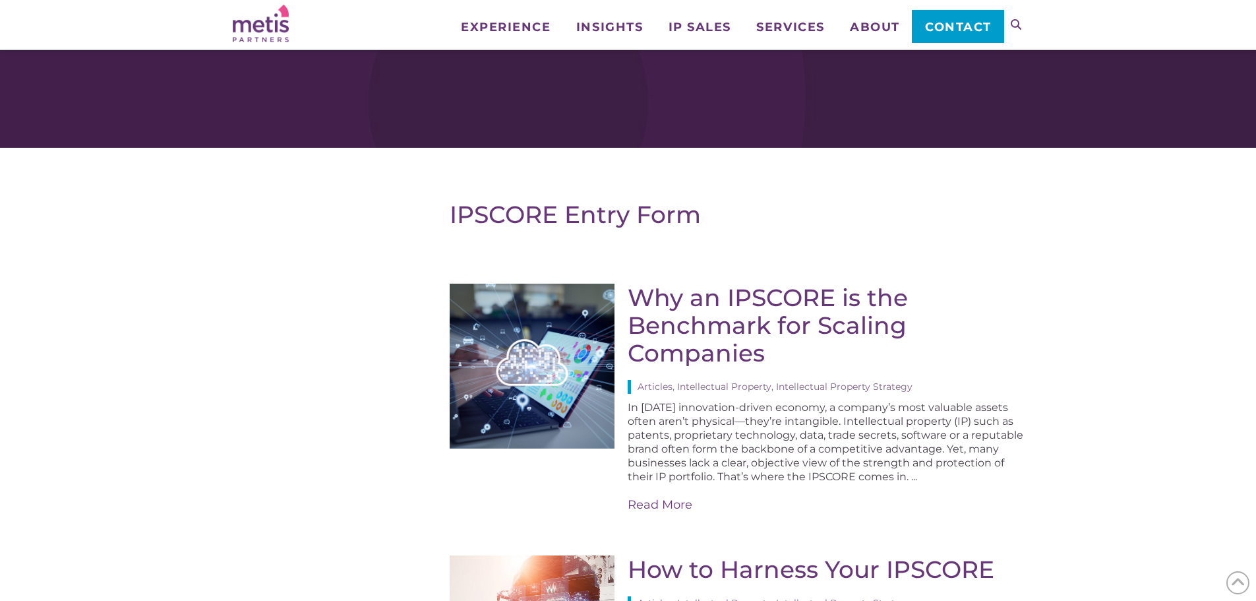
scroll to position [66, 0]
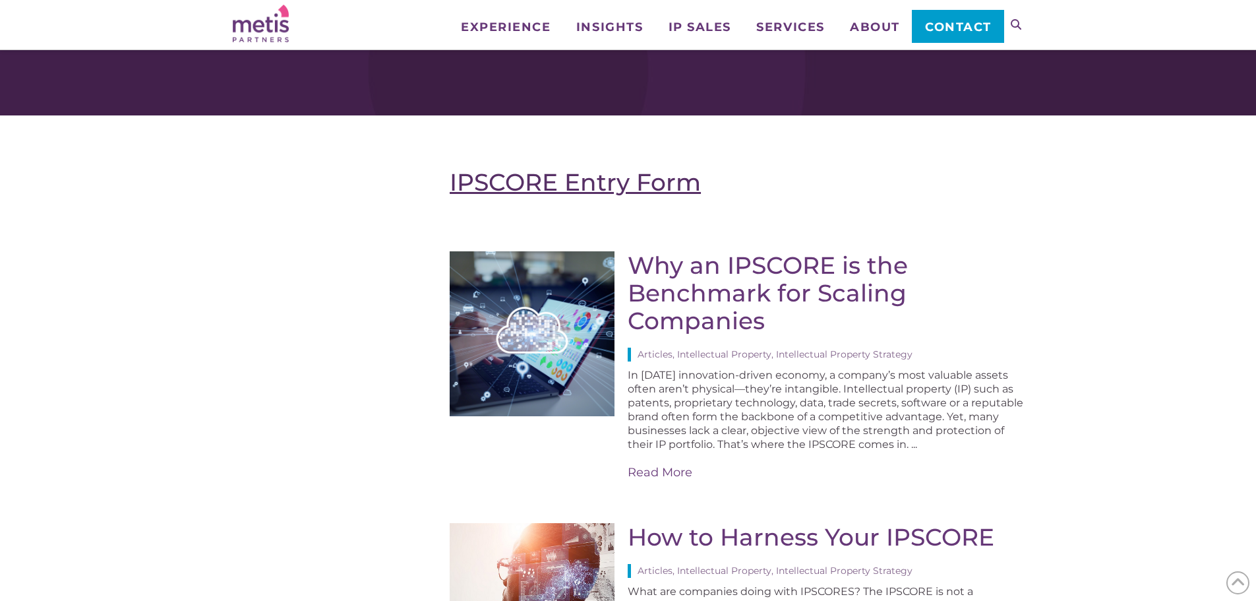
drag, startPoint x: 553, startPoint y: 187, endPoint x: 661, endPoint y: 169, distance: 108.9
click at [553, 186] on link "IPSCORE Entry Form" at bounding box center [575, 181] width 251 height 29
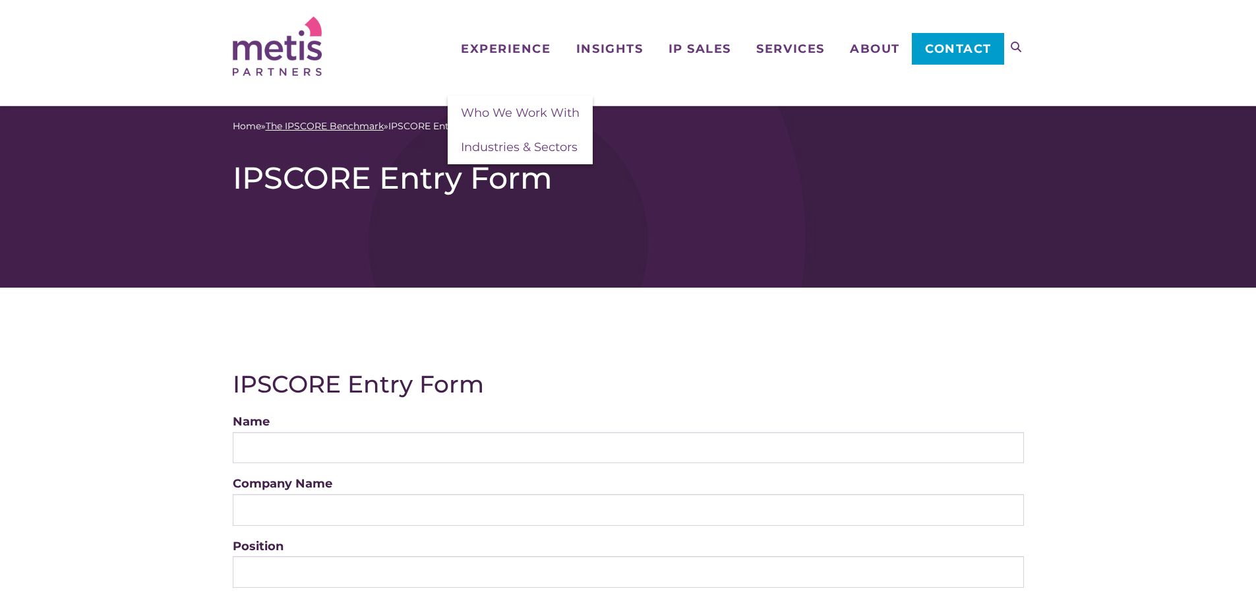
click at [331, 127] on link "The IPSCORE Benchmark" at bounding box center [325, 126] width 118 height 14
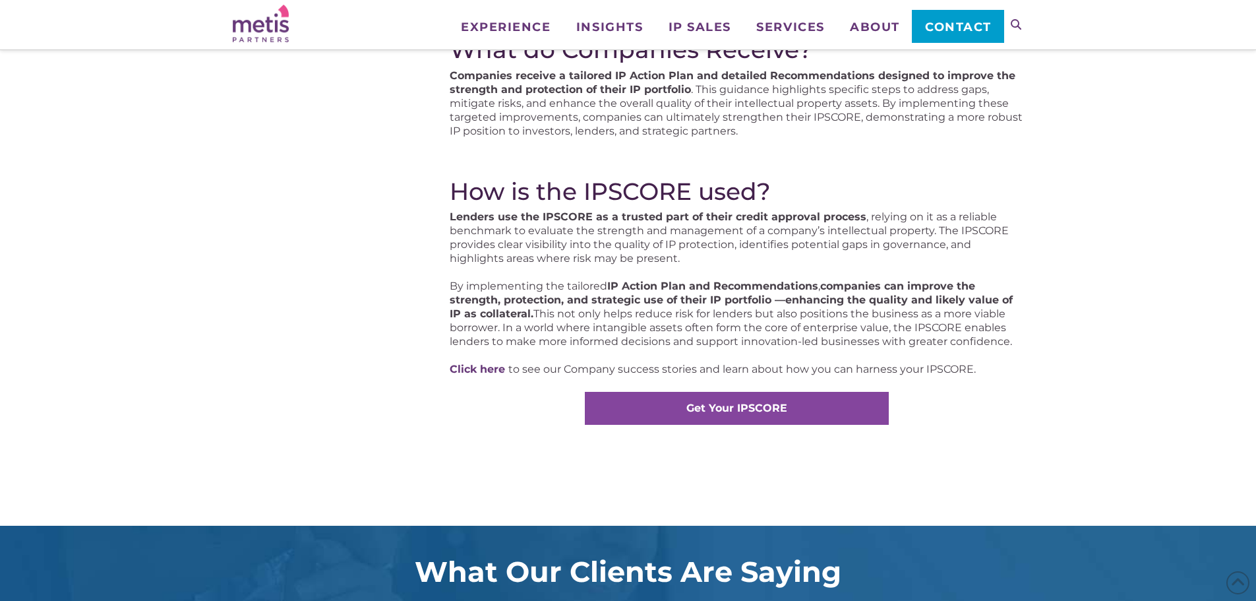
scroll to position [791, 0]
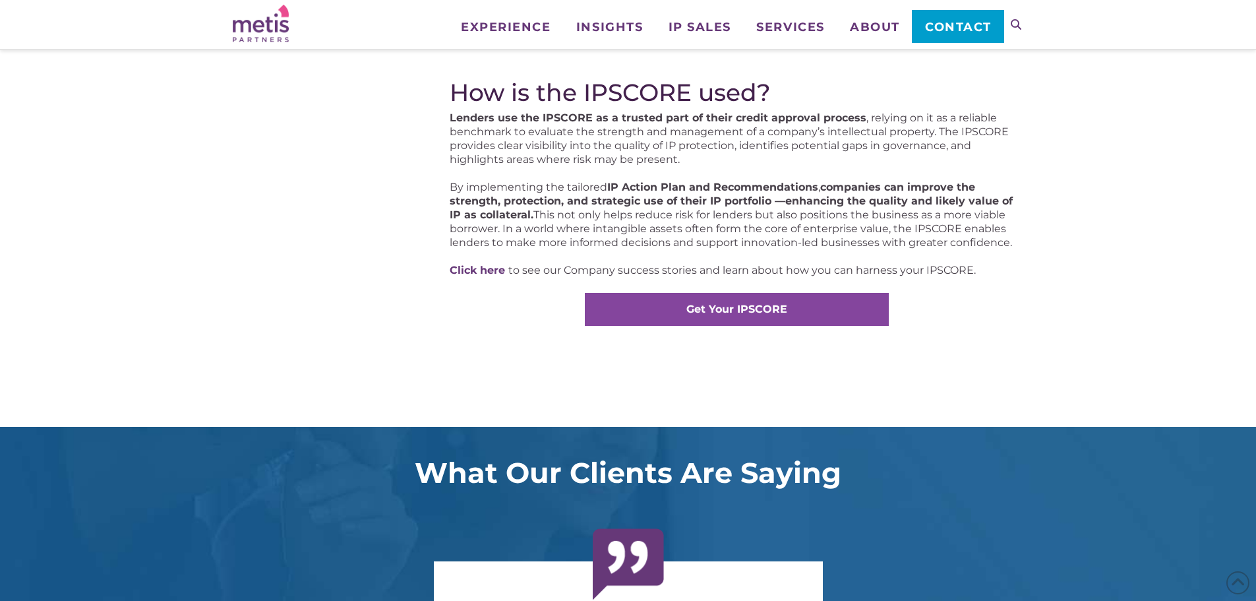
click at [743, 308] on strong "Get Your IPSCORE" at bounding box center [736, 309] width 101 height 13
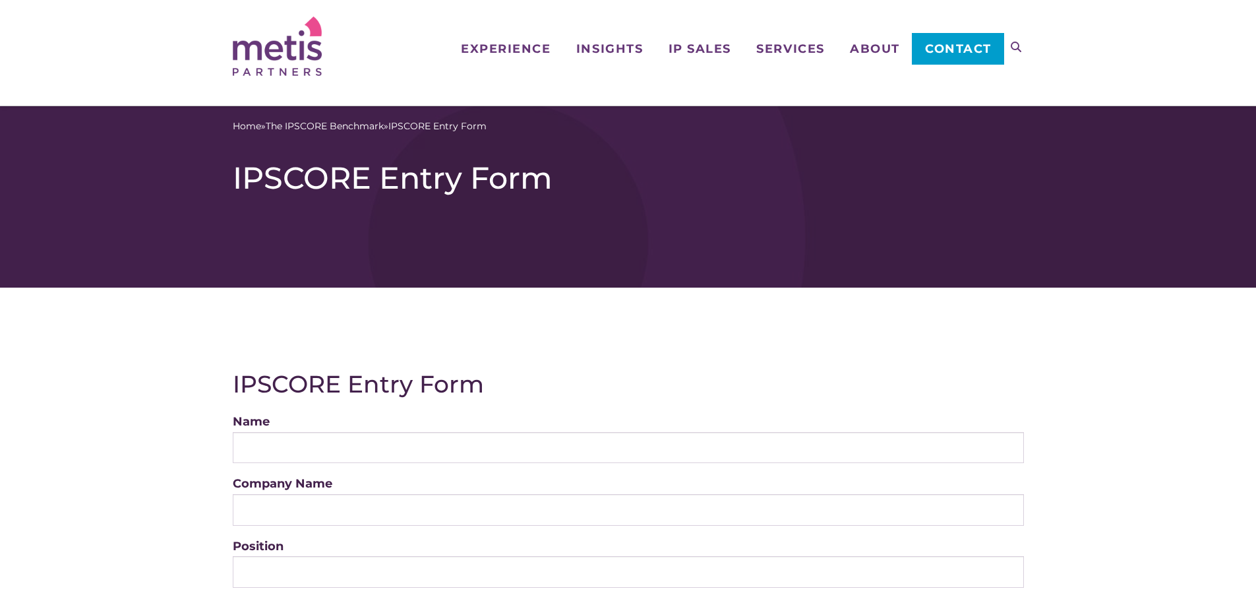
click at [672, 238] on div "Home » The IPSCORE Benchmark » IPSCORE Entry Form IPSCORE Entry Form" at bounding box center [628, 196] width 1256 height 181
